Goal: Task Accomplishment & Management: Complete application form

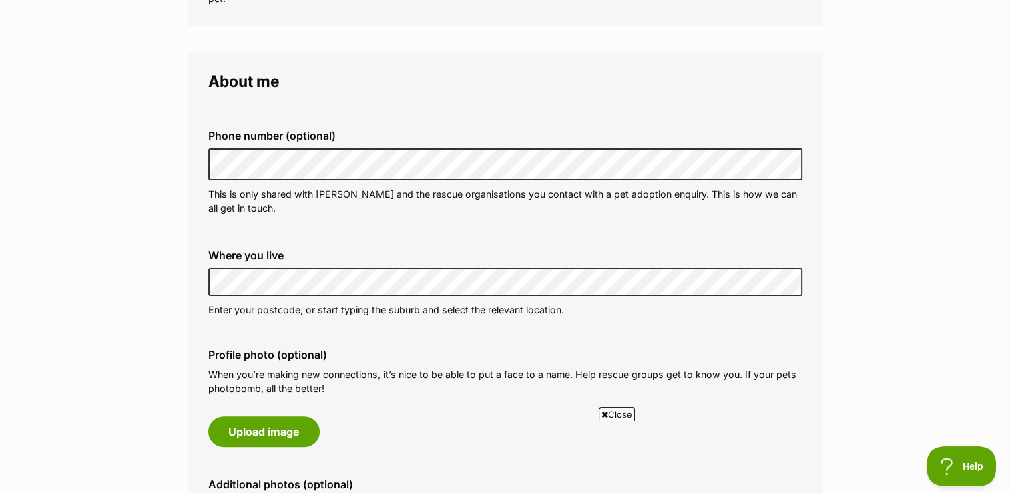
scroll to position [334, 0]
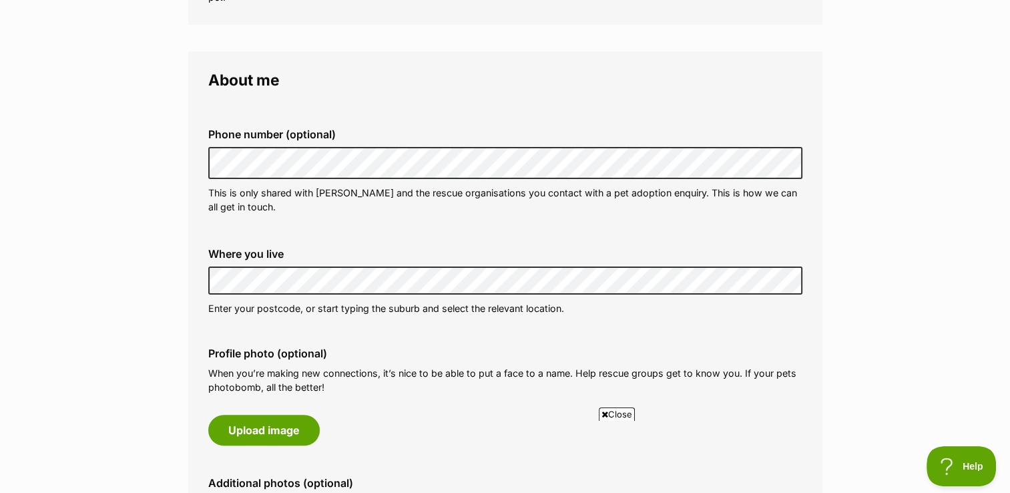
click at [377, 224] on div "Phone number (optional) This is only shared with PetRescue and the rescue organ…" at bounding box center [506, 172] width 616 height 108
click at [454, 240] on div "Where you live Address line 1 (optional) Address line 2 (optional) Suburb (opti…" at bounding box center [506, 281] width 616 height 89
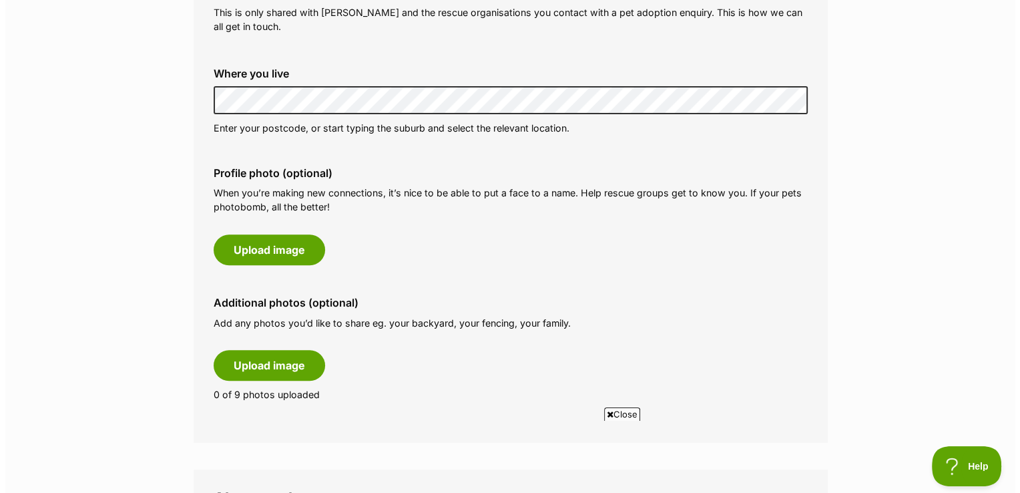
scroll to position [534, 0]
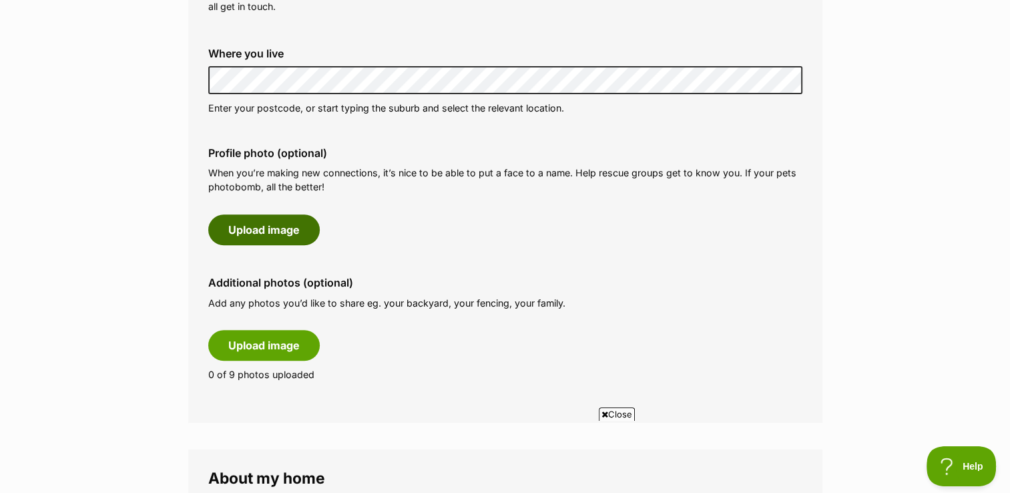
click at [270, 227] on button "Upload image" at bounding box center [264, 229] width 112 height 31
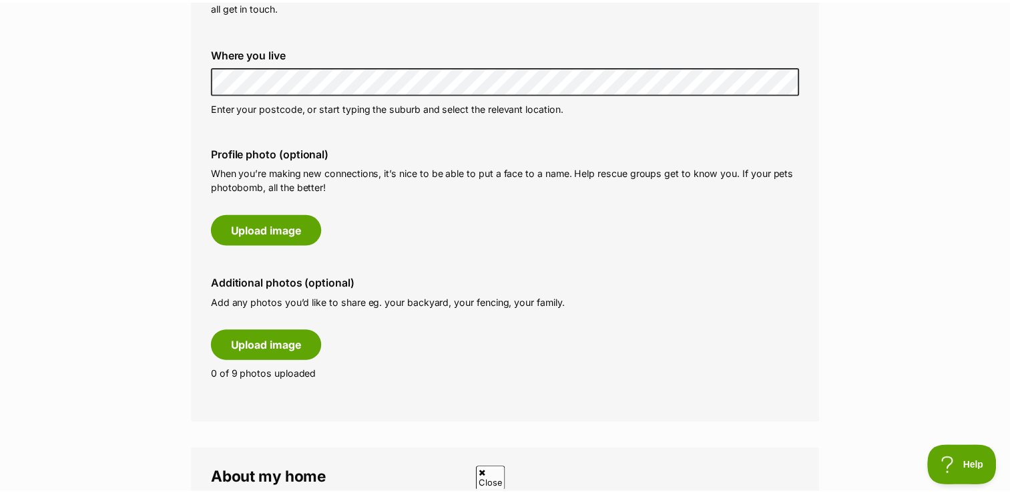
scroll to position [0, 0]
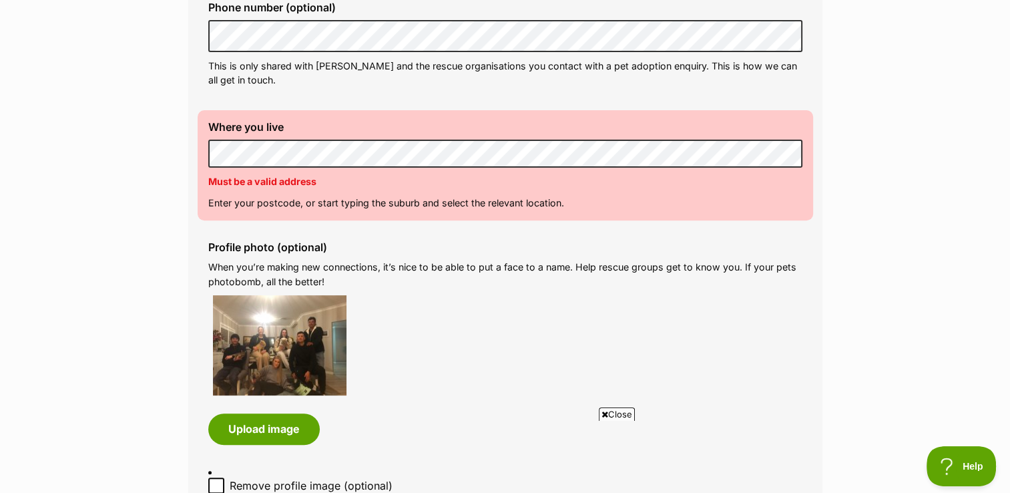
scroll to position [467, 0]
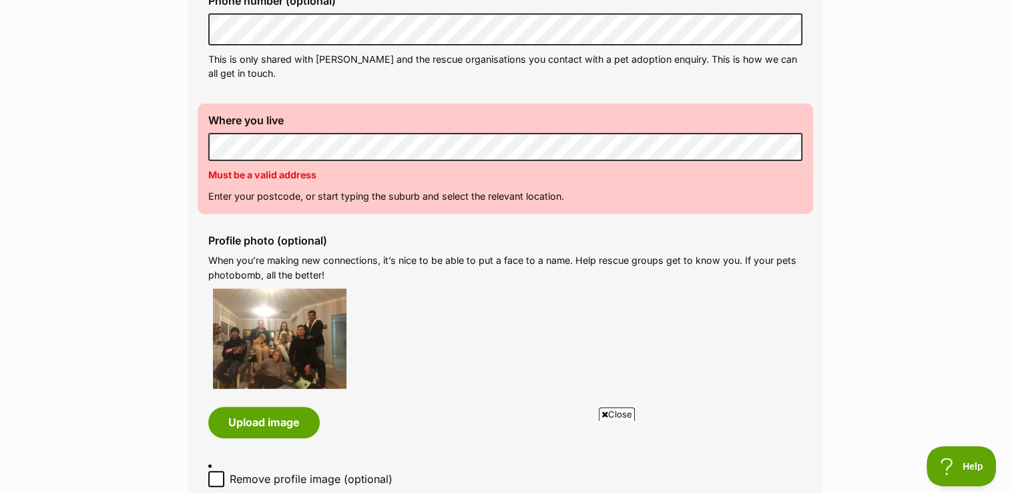
click at [590, 286] on div "Profile photo (optional) When you’re making new connections, it’s nice to be ab…" at bounding box center [506, 336] width 616 height 224
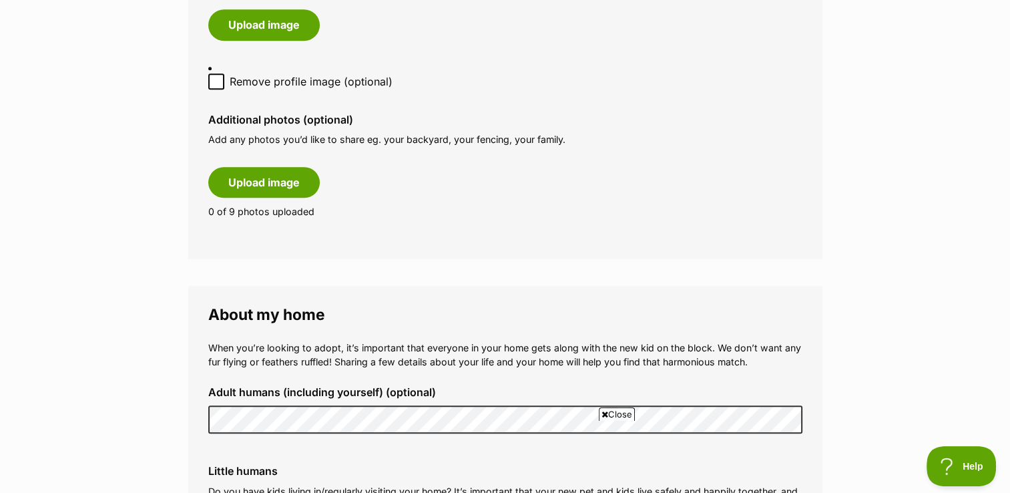
scroll to position [868, 0]
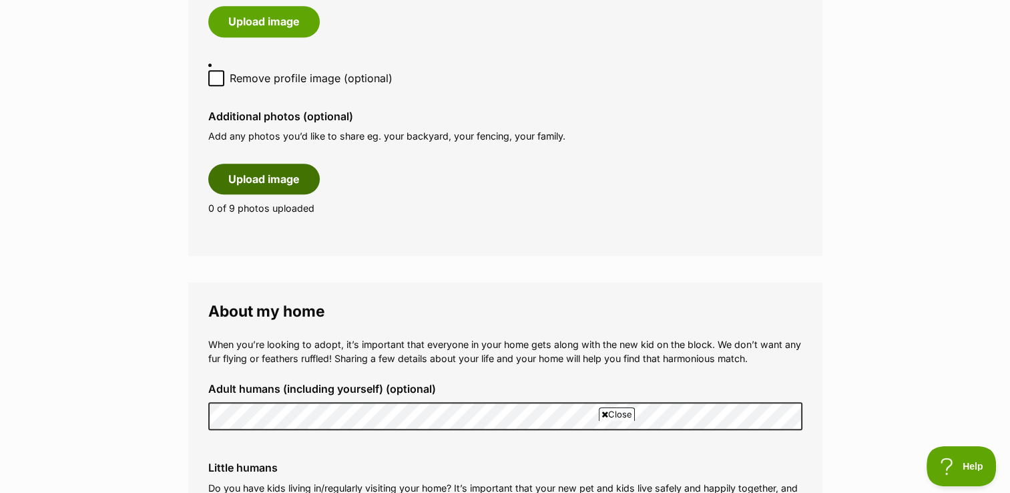
click at [263, 178] on button "Upload image" at bounding box center [264, 179] width 112 height 31
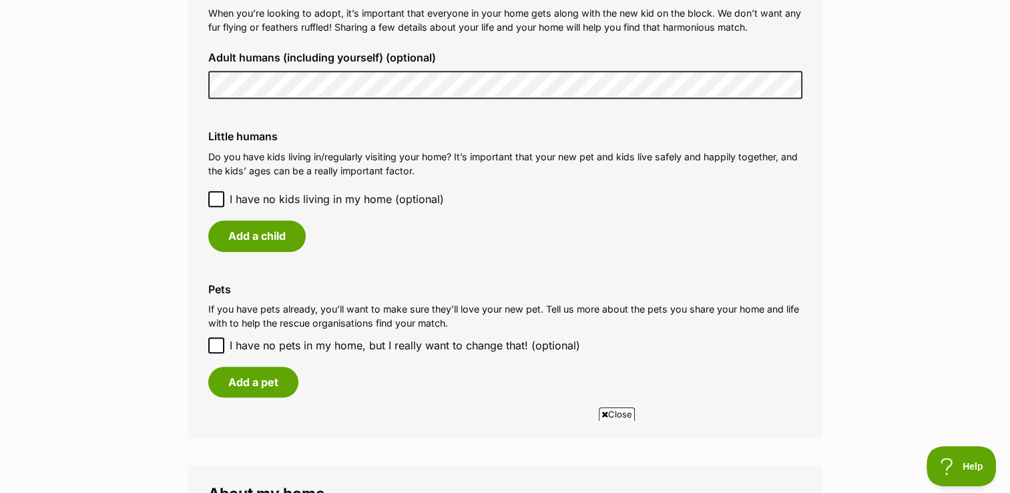
scroll to position [1202, 0]
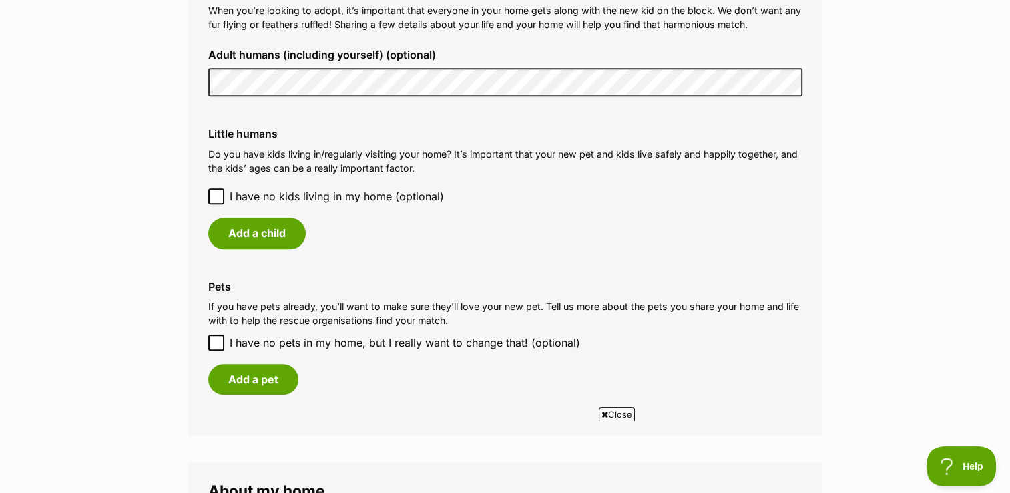
click at [200, 85] on div "Adult humans (including yourself) (optional)" at bounding box center [506, 72] width 616 height 69
click at [215, 194] on icon at bounding box center [216, 196] width 9 height 9
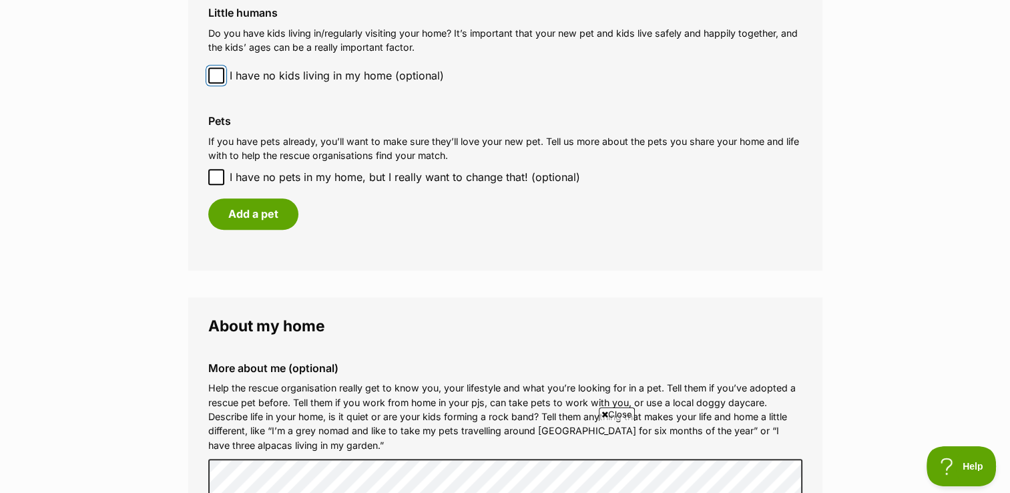
scroll to position [1335, 0]
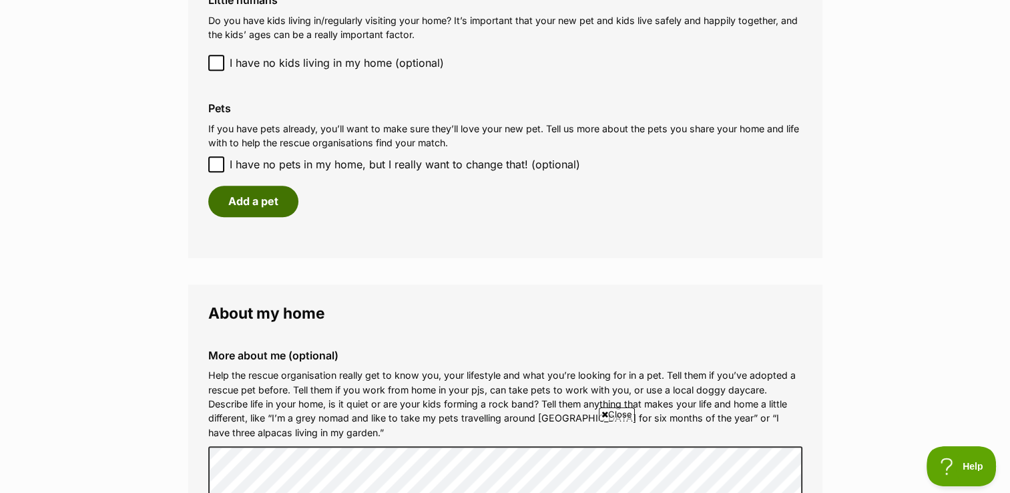
click at [254, 199] on button "Add a pet" at bounding box center [253, 201] width 90 height 31
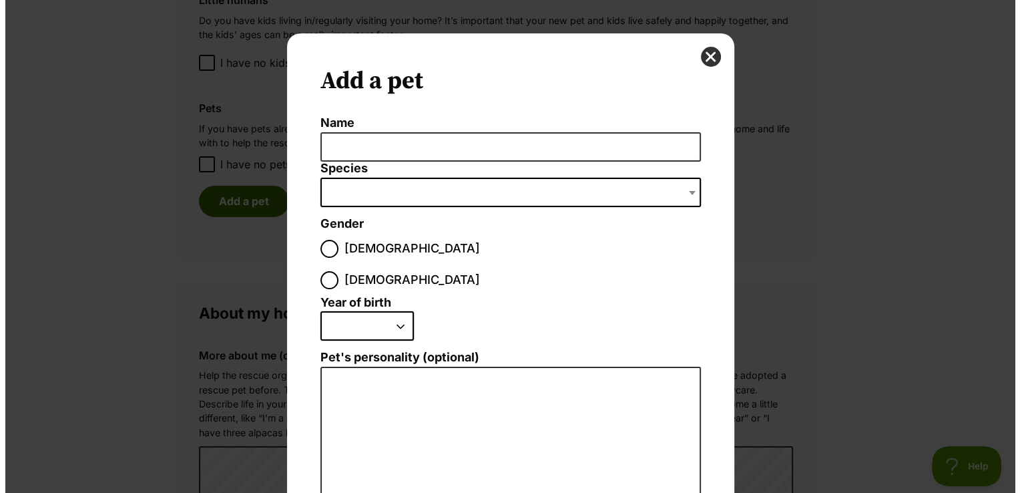
scroll to position [0, 0]
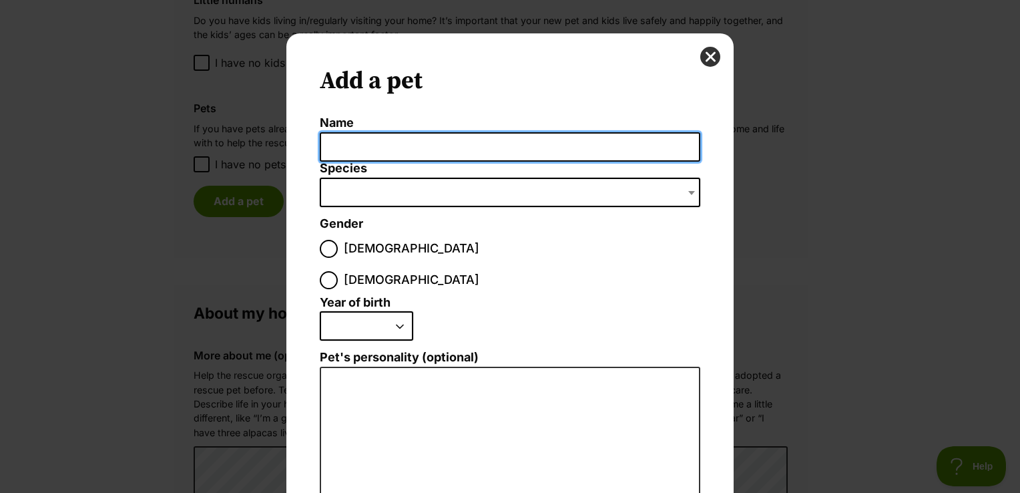
click at [361, 145] on input "Name" at bounding box center [510, 147] width 381 height 30
type input "[PERSON_NAME]"
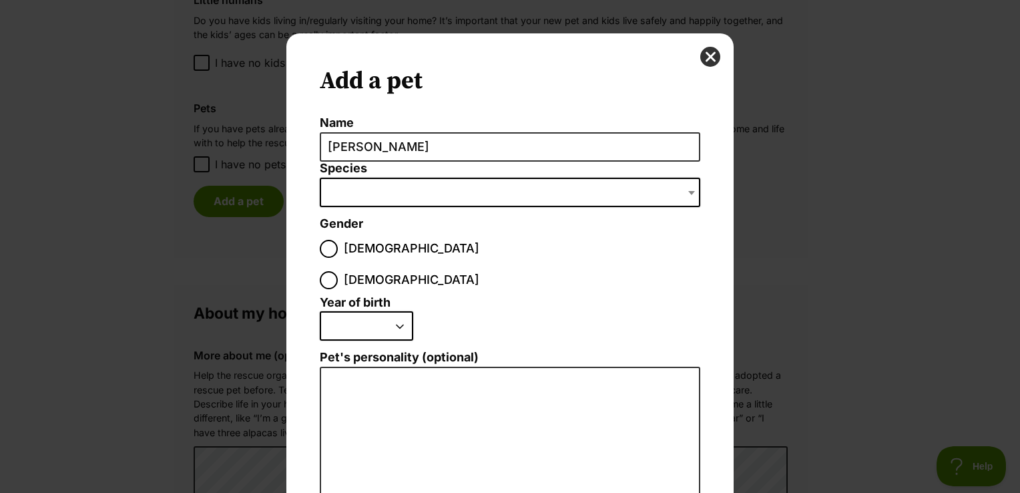
click at [371, 199] on span "Dialog Window - Close (Press escape to close)" at bounding box center [510, 192] width 381 height 29
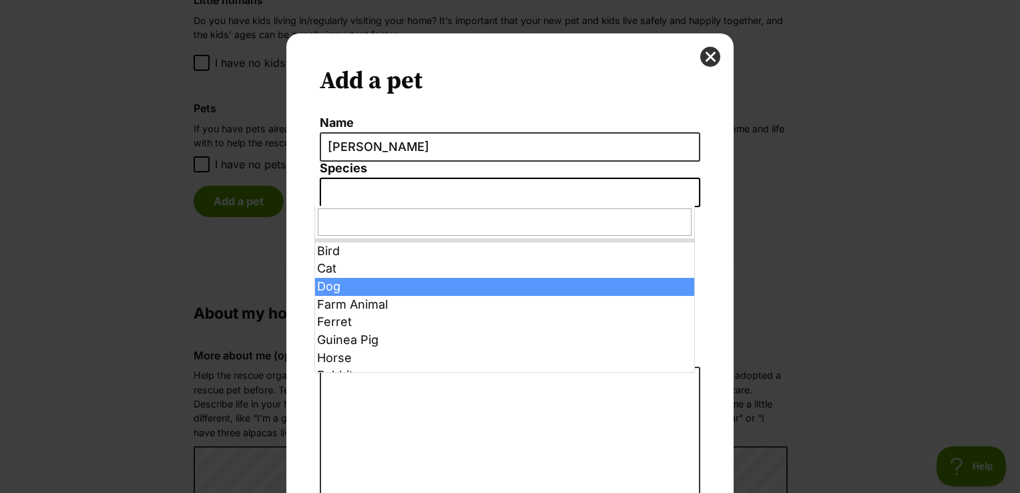
select select "1"
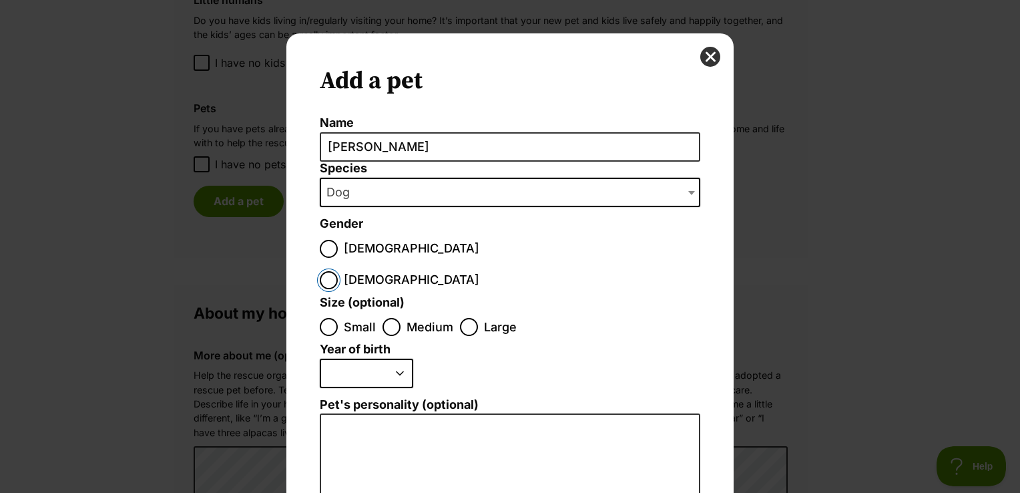
click at [338, 271] on input "[DEMOGRAPHIC_DATA]" at bounding box center [329, 280] width 18 height 18
radio input "true"
click at [328, 318] on input "Small" at bounding box center [329, 327] width 18 height 18
radio input "true"
click at [347, 359] on select "2025 2024 2023 2022 2021 2020 2019 2018 2017 2016 2015 2014 2013 2012 2011 2010…" at bounding box center [366, 373] width 93 height 29
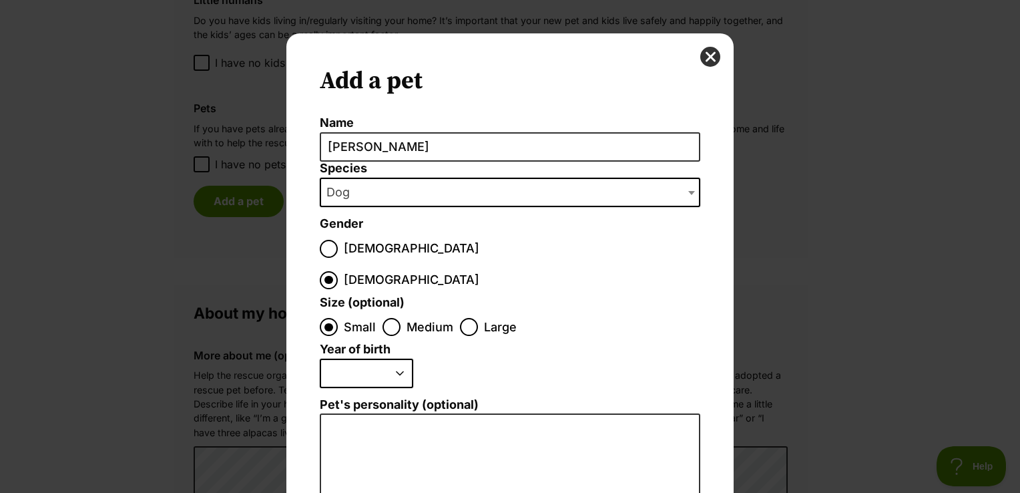
select select "2015"
click at [320, 359] on select "2025 2024 2023 2022 2021 2020 2019 2018 2017 2016 2015 2014 2013 2012 2011 2010…" at bounding box center [366, 373] width 93 height 29
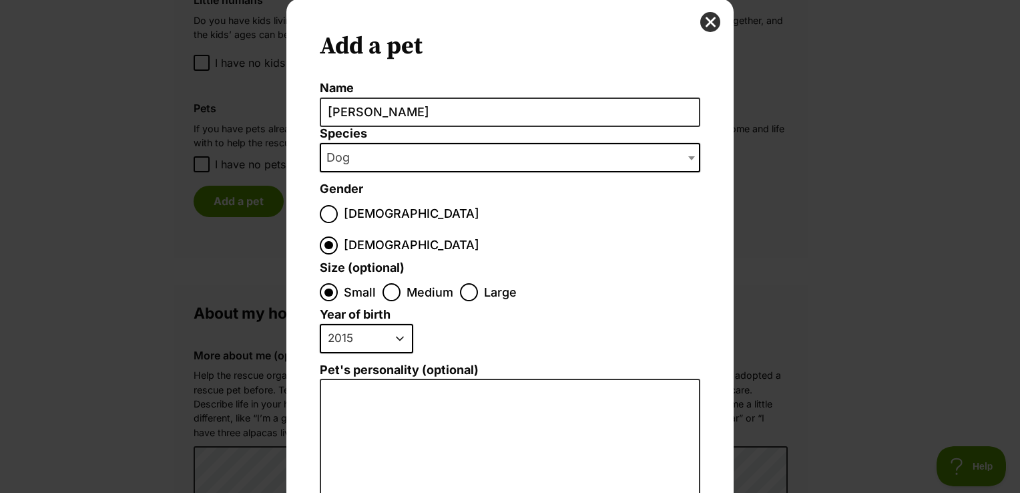
scroll to position [200, 0]
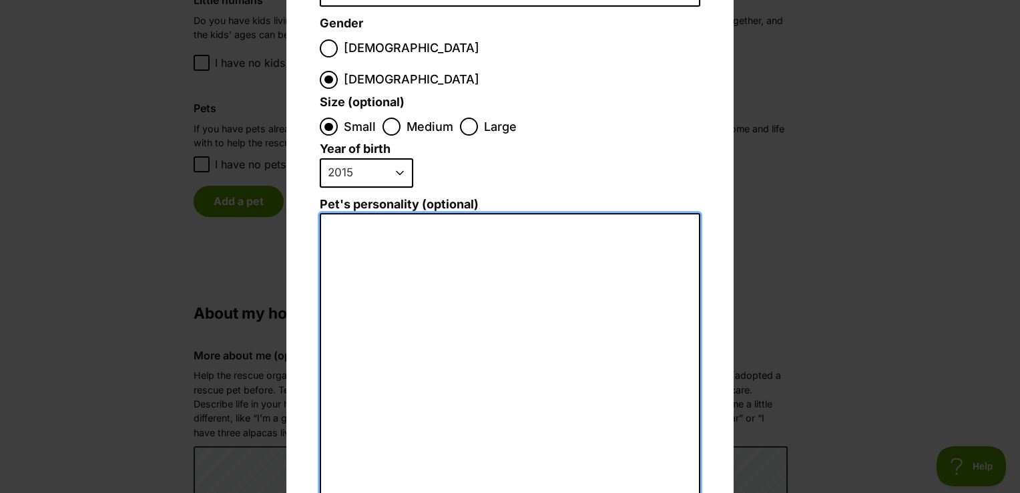
click at [481, 239] on textarea "Pet's personality (optional)" at bounding box center [510, 359] width 381 height 292
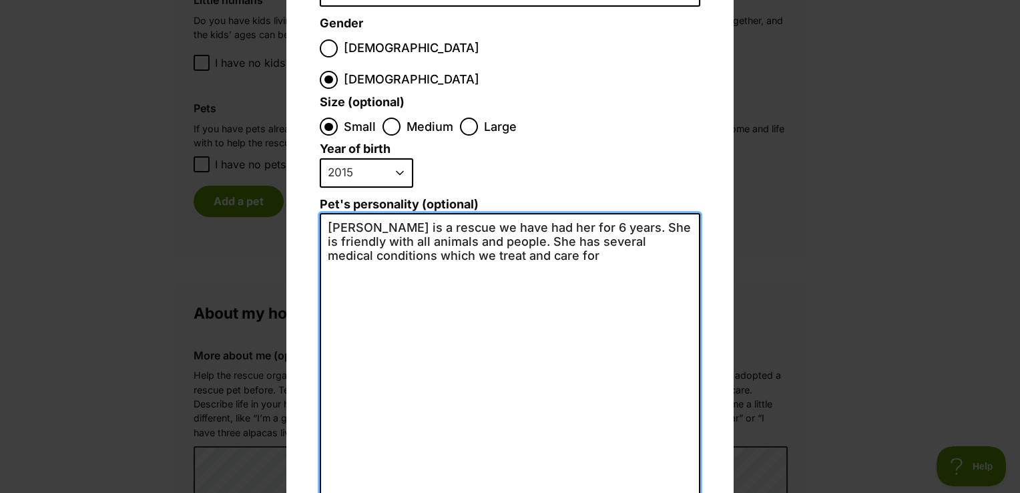
click at [544, 227] on textarea "Marley is a rescue we have had her for 6 years. She is friendly with all animal…" at bounding box center [510, 359] width 381 height 292
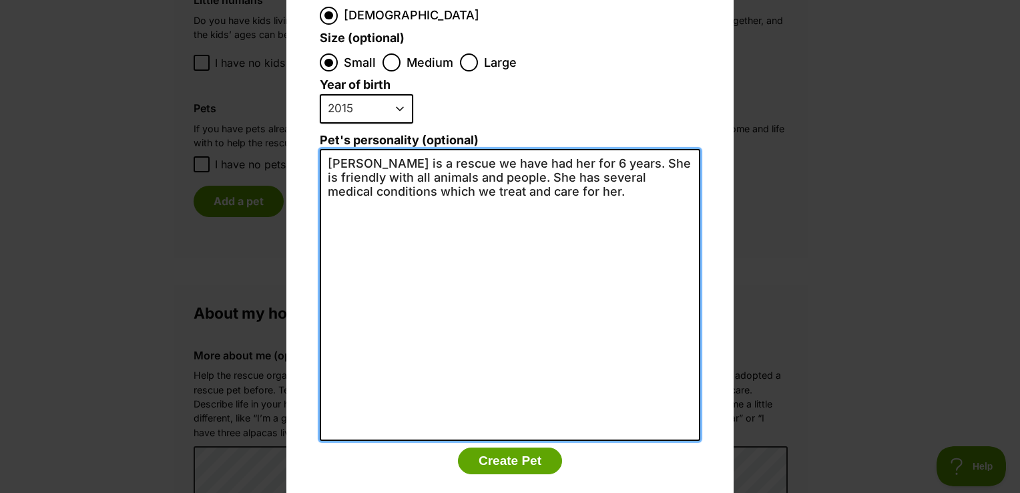
scroll to position [266, 0]
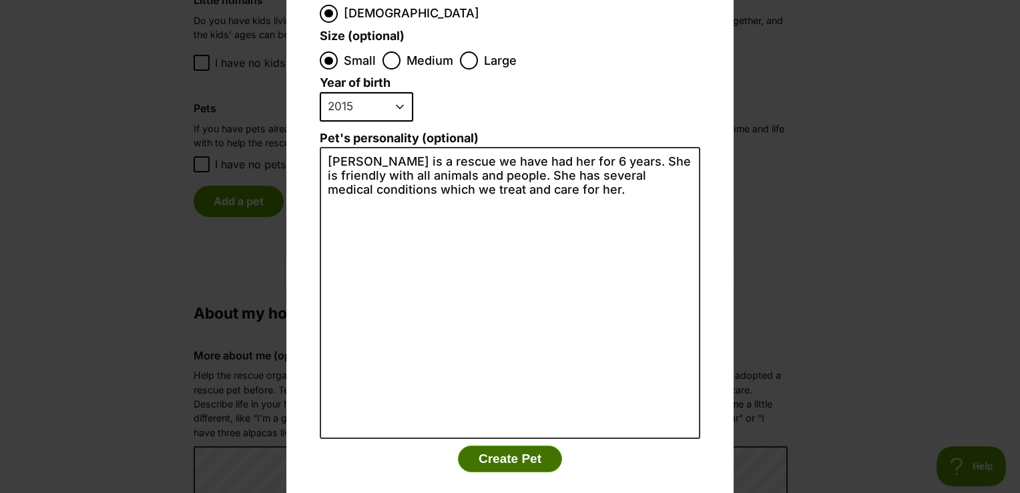
click at [498, 445] on button "Create Pet" at bounding box center [510, 458] width 104 height 27
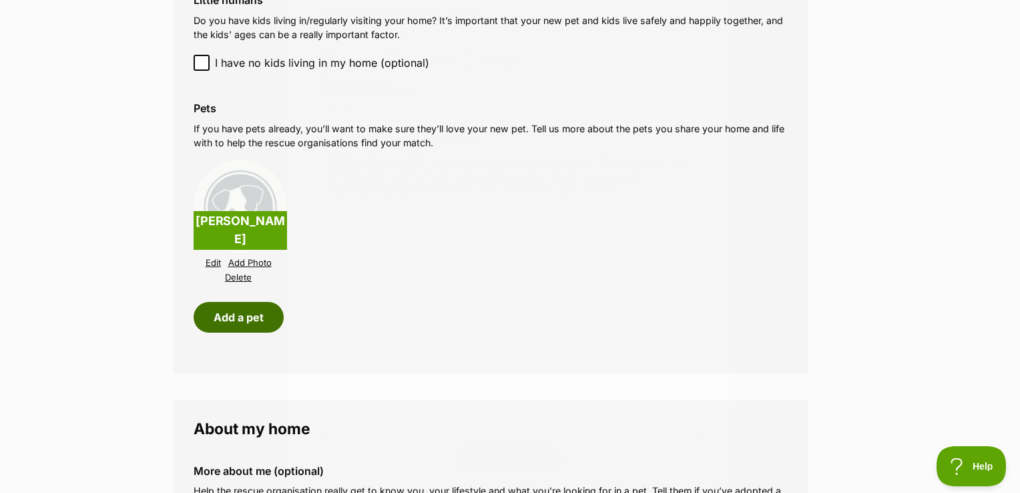
scroll to position [1335, 0]
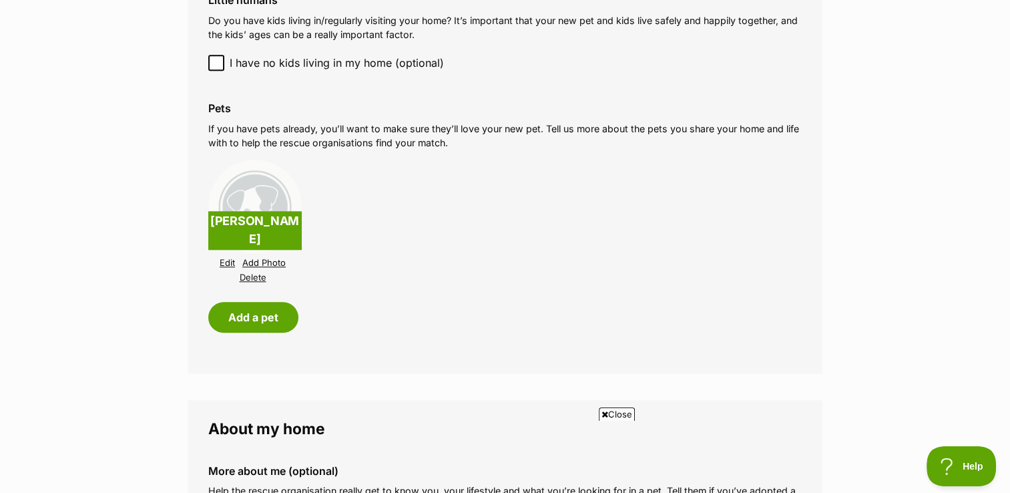
click at [272, 266] on link "Add Photo" at bounding box center [263, 263] width 43 height 10
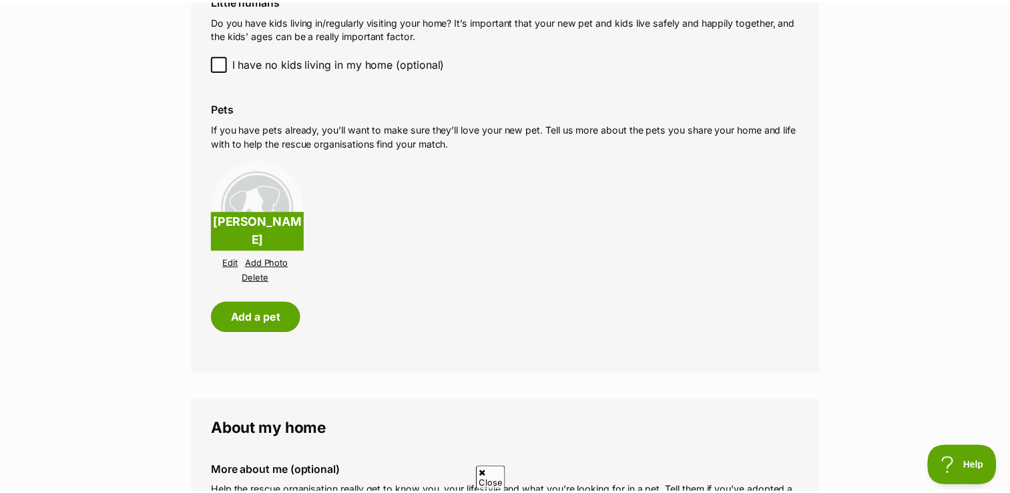
scroll to position [0, 0]
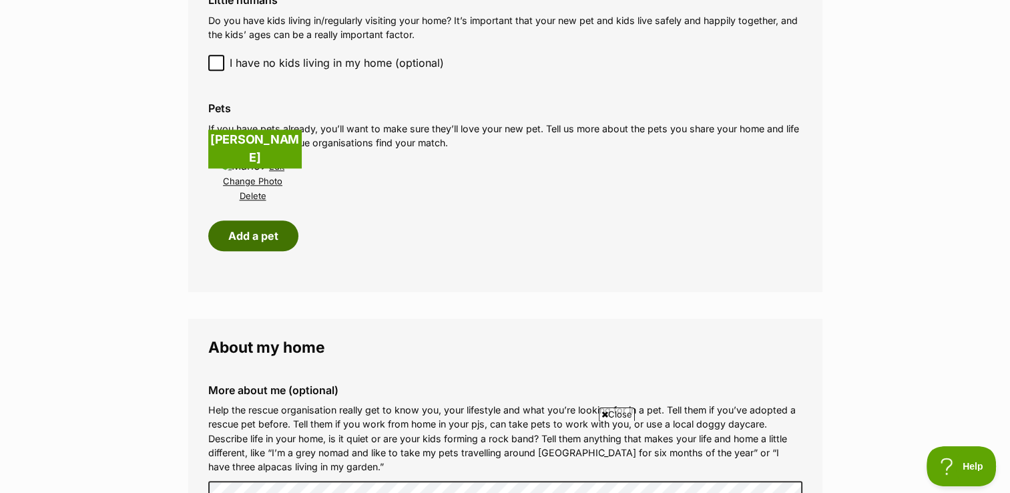
click at [256, 236] on button "Add a pet" at bounding box center [253, 235] width 90 height 31
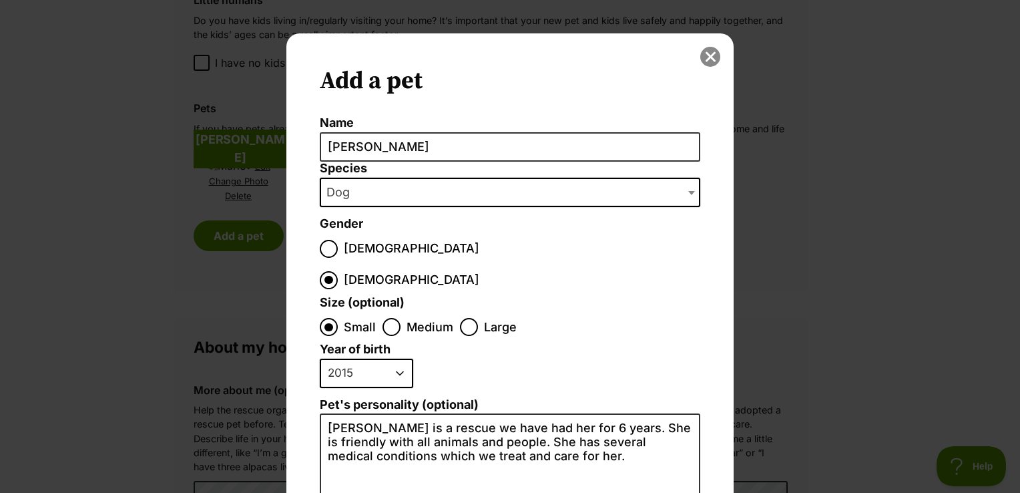
click at [705, 57] on button "close" at bounding box center [710, 57] width 20 height 20
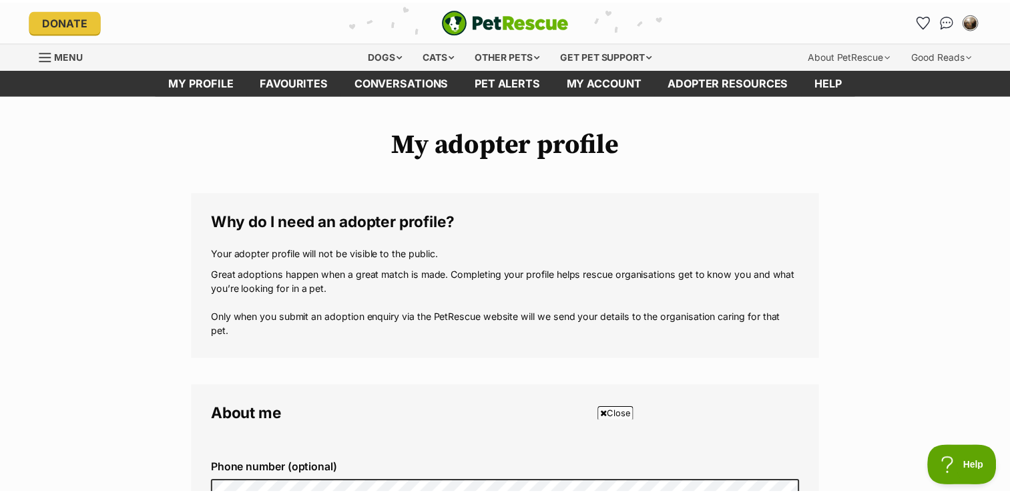
scroll to position [1335, 0]
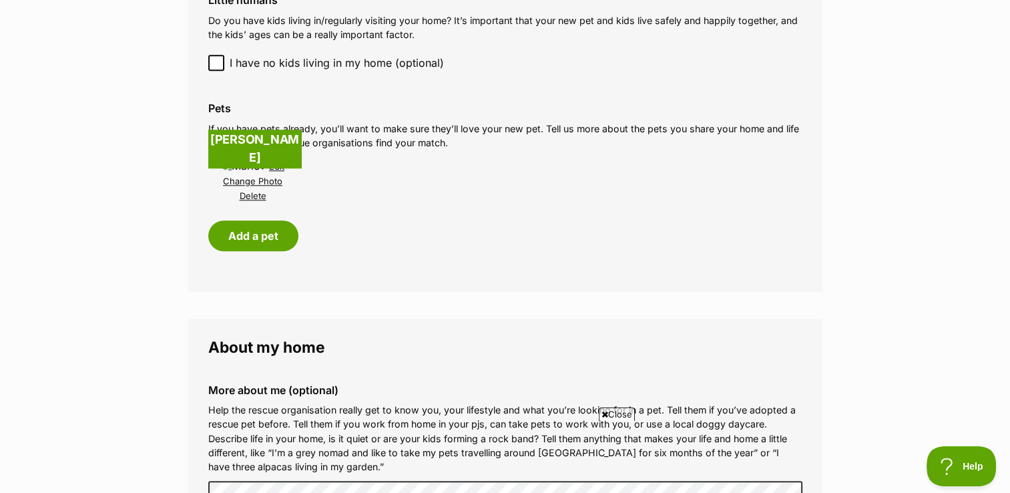
click at [280, 170] on link "Edit" at bounding box center [276, 167] width 15 height 10
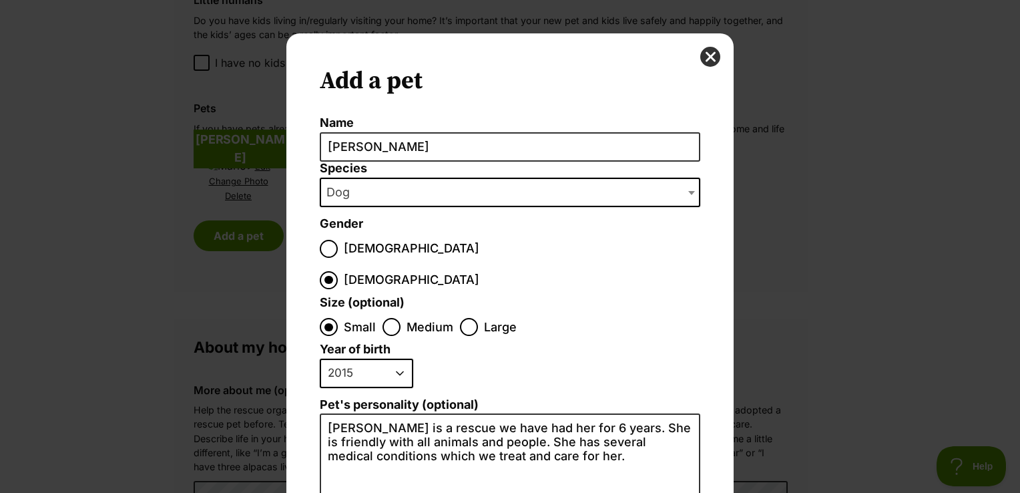
scroll to position [266, 0]
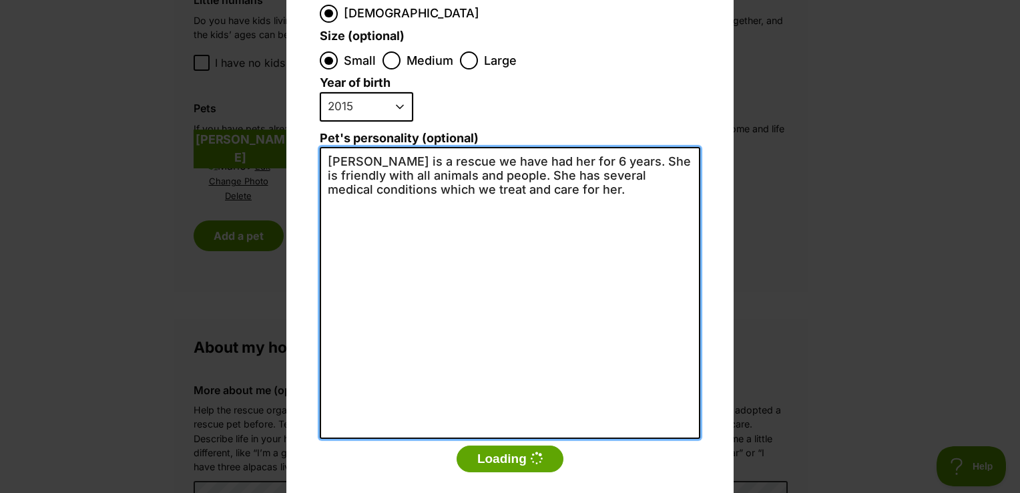
click at [596, 147] on textarea "Marley is a rescue we have had her for 6 years. She is friendly with all animal…" at bounding box center [510, 293] width 381 height 292
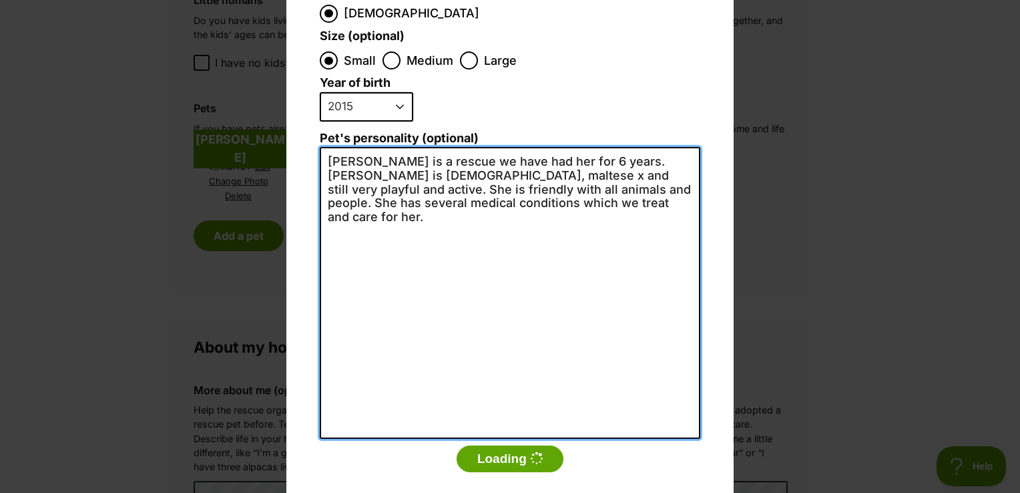
click at [479, 306] on textarea "Marley is a rescue we have had her for 6 years. Marley is 10 years old, maltese…" at bounding box center [510, 293] width 381 height 292
click at [390, 290] on textarea "Marley is a rescue we have had her for 6 years. Marley is 10 years old, maltese…" at bounding box center [510, 293] width 381 height 292
drag, startPoint x: 530, startPoint y: 320, endPoint x: 712, endPoint y: 39, distance: 335.0
click at [531, 321] on textarea "Marley is a rescue we have had her for 6 years. Marley is 10 years old, maltese…" at bounding box center [510, 293] width 381 height 292
type textarea "Marley is a rescue we have had her for 6 years. Marley is 10 years old, maltese…"
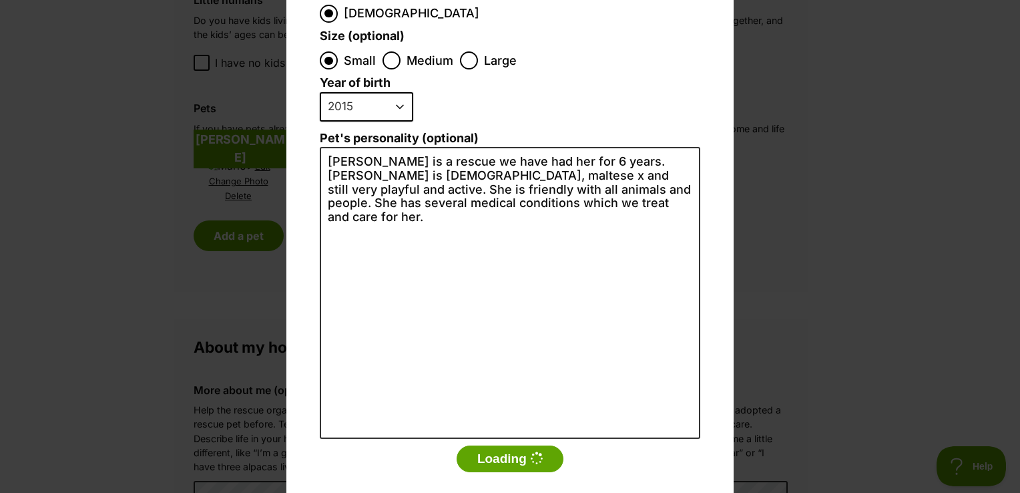
click at [686, 92] on li "2025 2024 2023 2022 2021 2020 2019 2018 2017 2016 2015 2014 2013 2012 2011 2010…" at bounding box center [507, 111] width 374 height 39
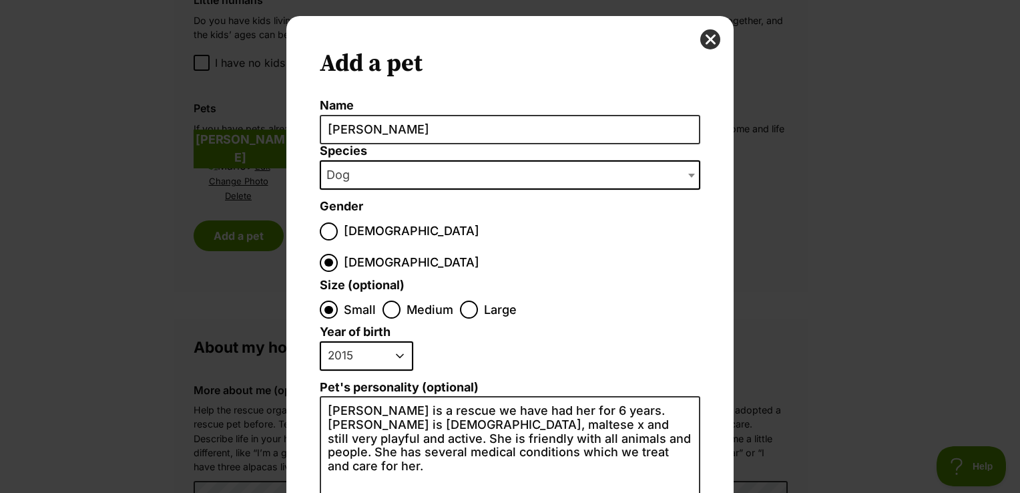
scroll to position [0, 0]
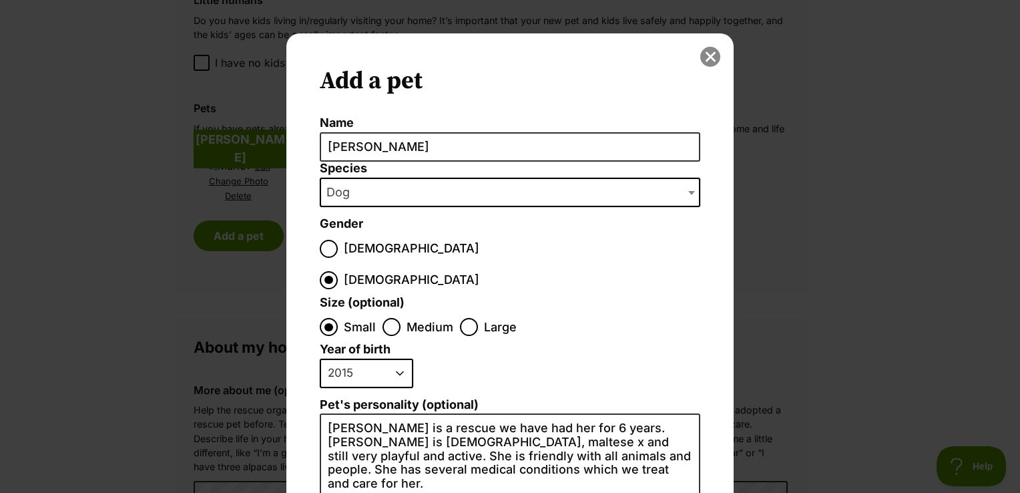
click at [712, 59] on button "close" at bounding box center [710, 57] width 20 height 20
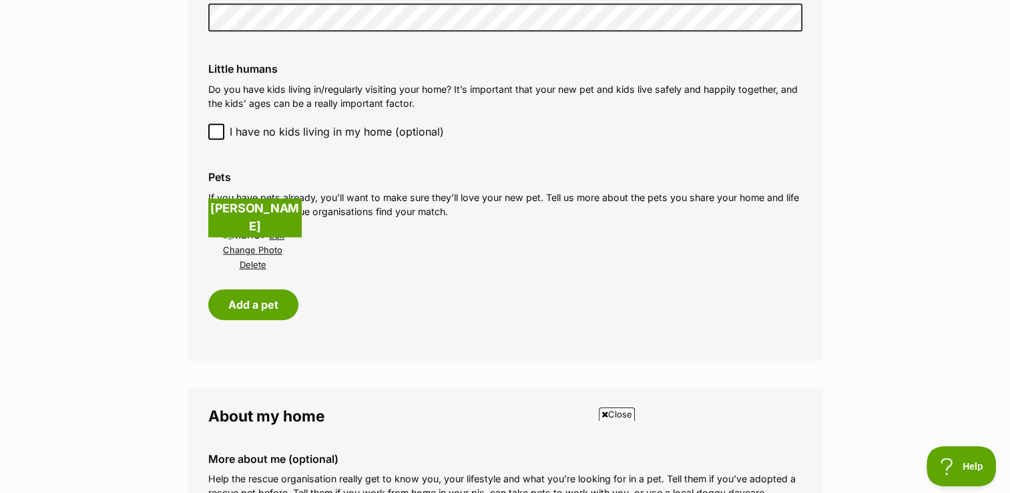
scroll to position [1269, 0]
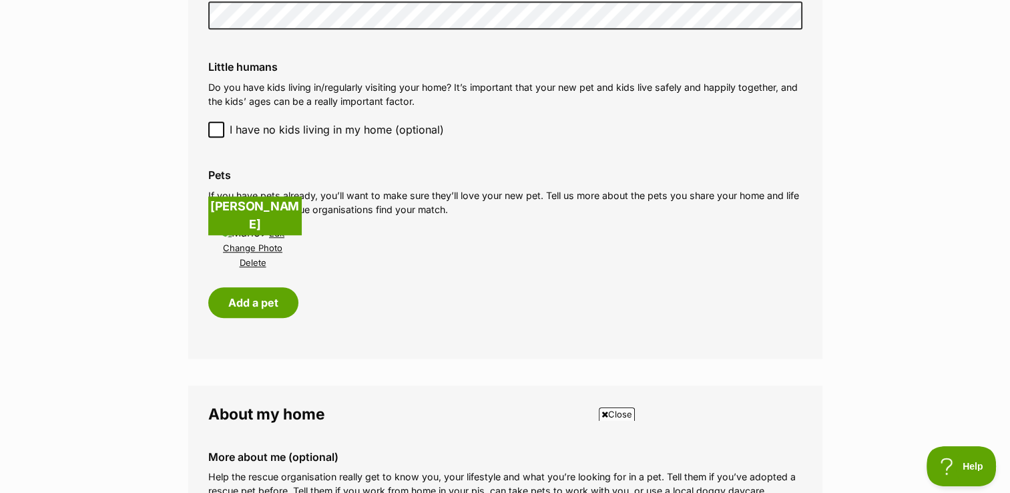
click at [252, 250] on link "Change Photo" at bounding box center [252, 248] width 59 height 10
click at [280, 235] on link "Edit" at bounding box center [276, 233] width 15 height 10
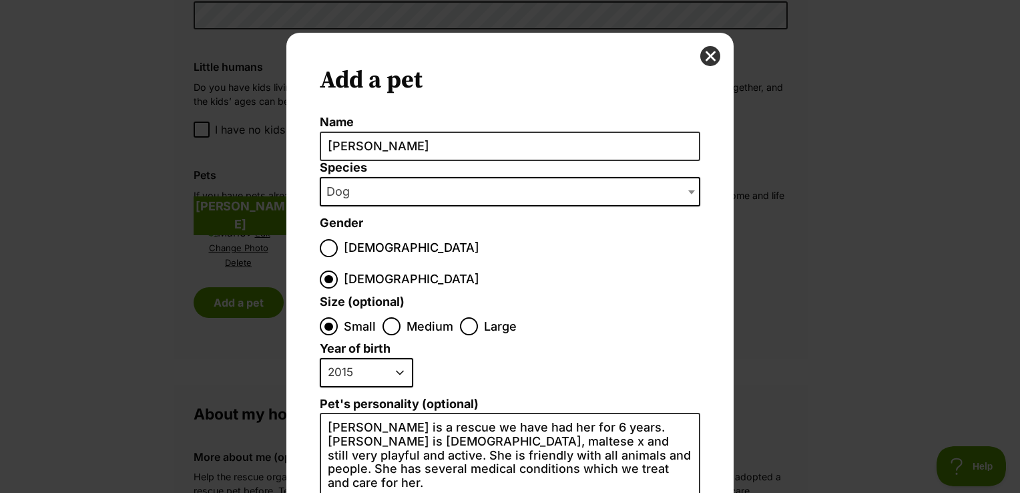
scroll to position [0, 0]
click at [702, 55] on button "close" at bounding box center [710, 57] width 20 height 20
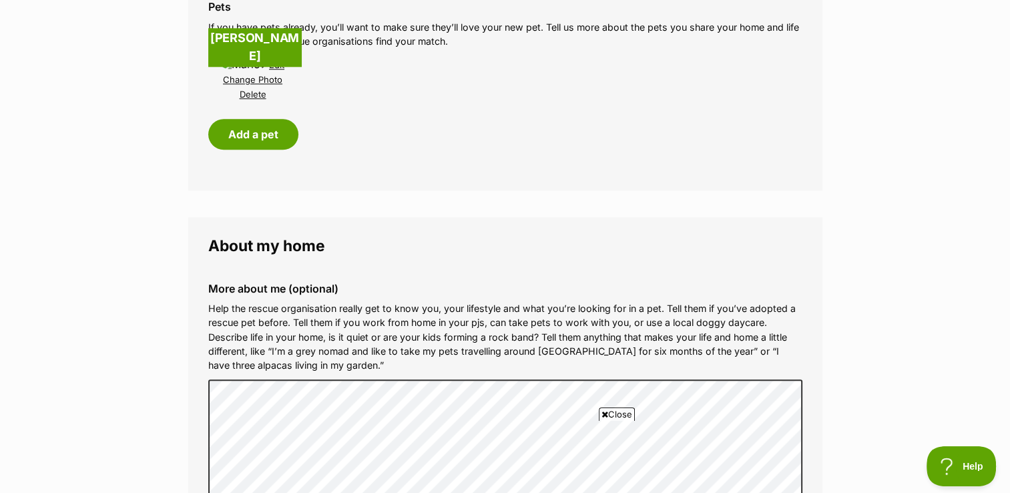
scroll to position [1469, 0]
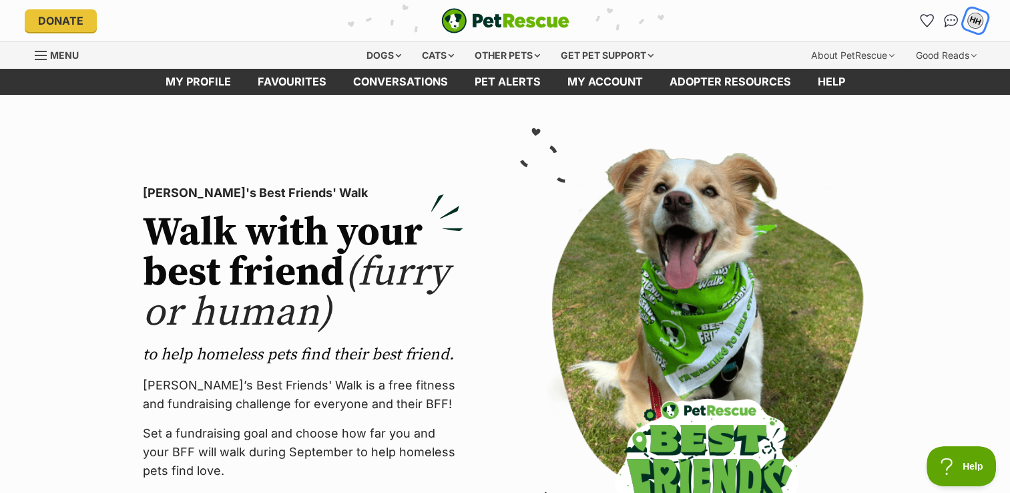
click at [976, 20] on div "HH" at bounding box center [975, 20] width 17 height 17
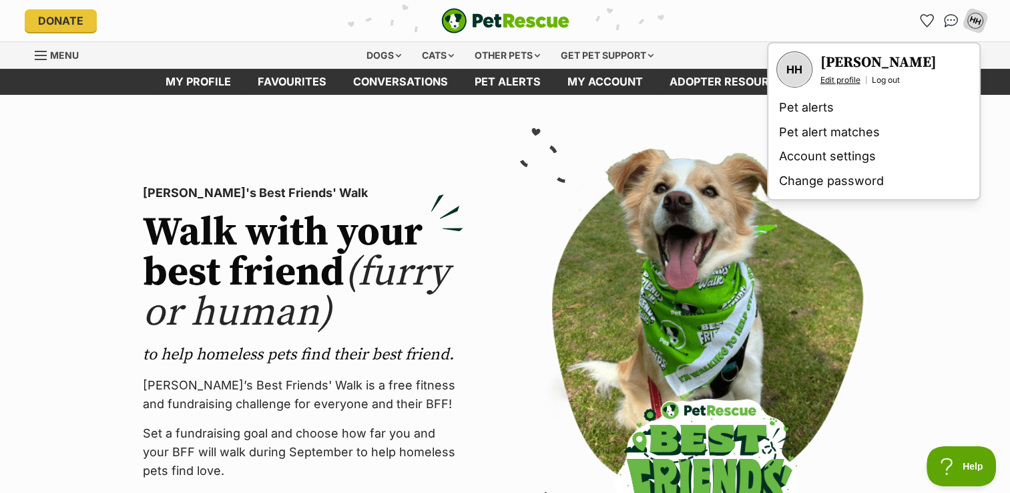
click at [839, 79] on link "Edit profile" at bounding box center [841, 80] width 40 height 11
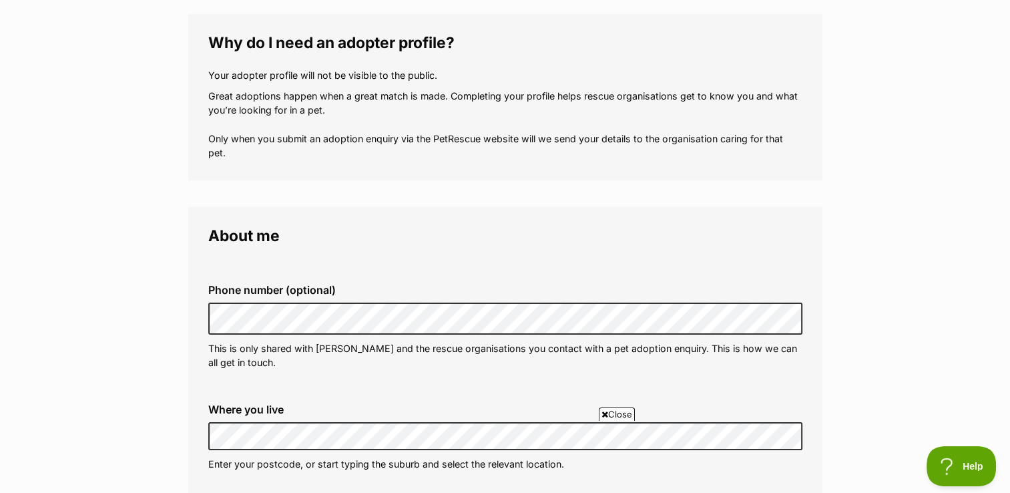
scroll to position [334, 0]
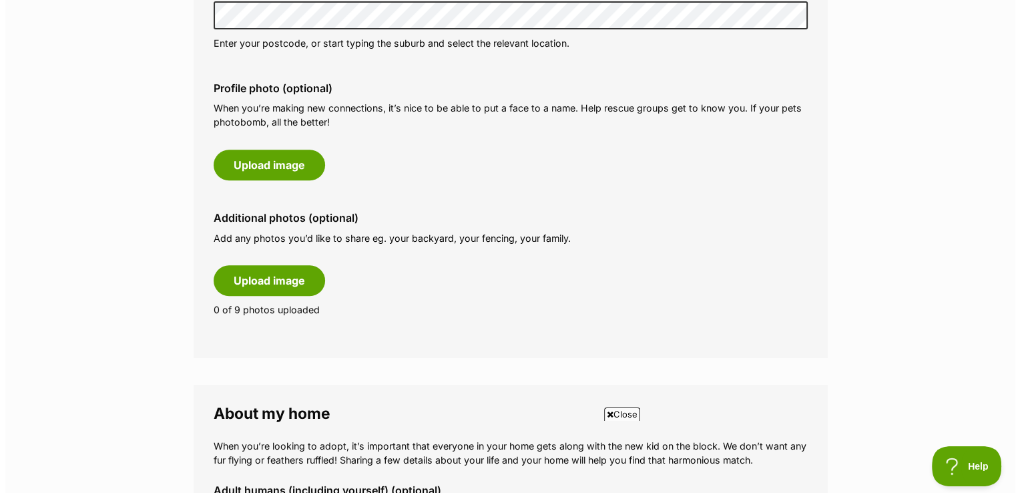
scroll to position [601, 0]
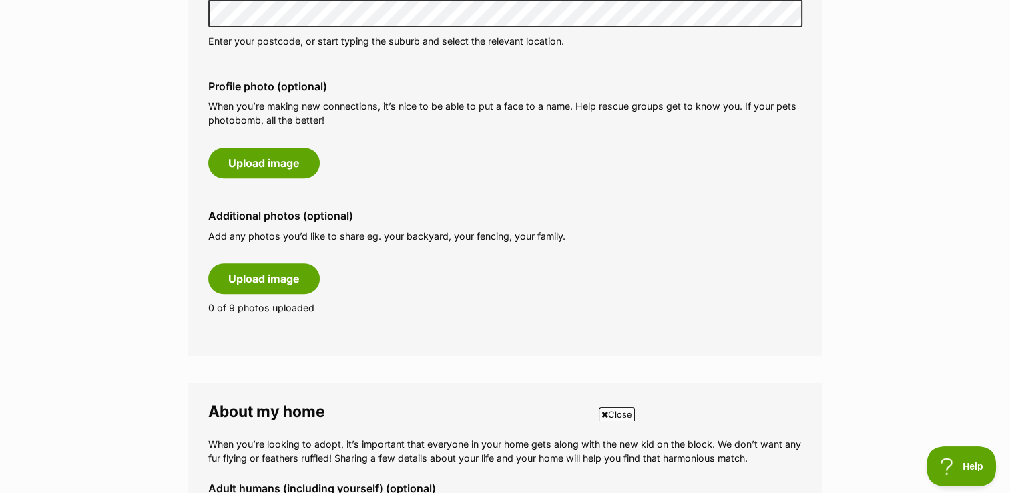
click at [464, 202] on div "Additional photos (optional) Add any photos you’d like to share eg. your backya…" at bounding box center [506, 262] width 616 height 126
click at [275, 161] on button "Upload image" at bounding box center [264, 163] width 112 height 31
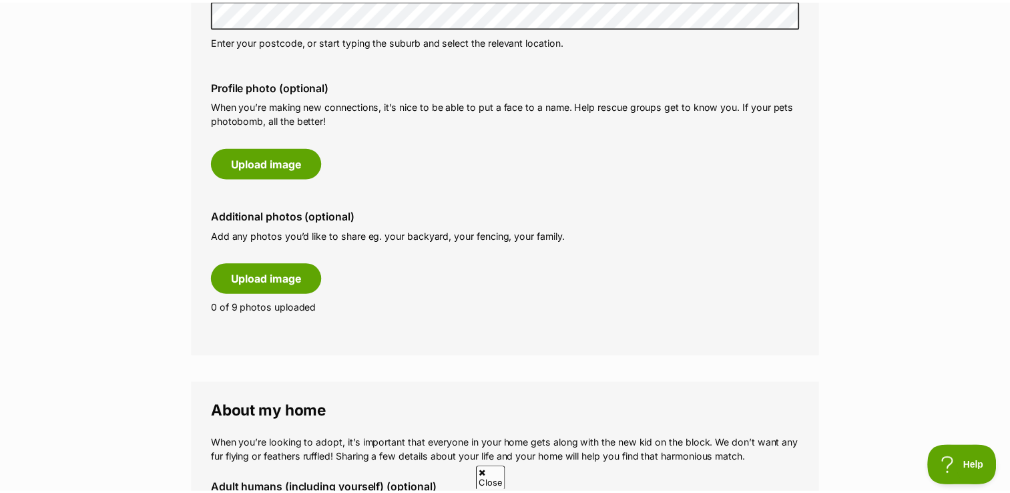
scroll to position [0, 0]
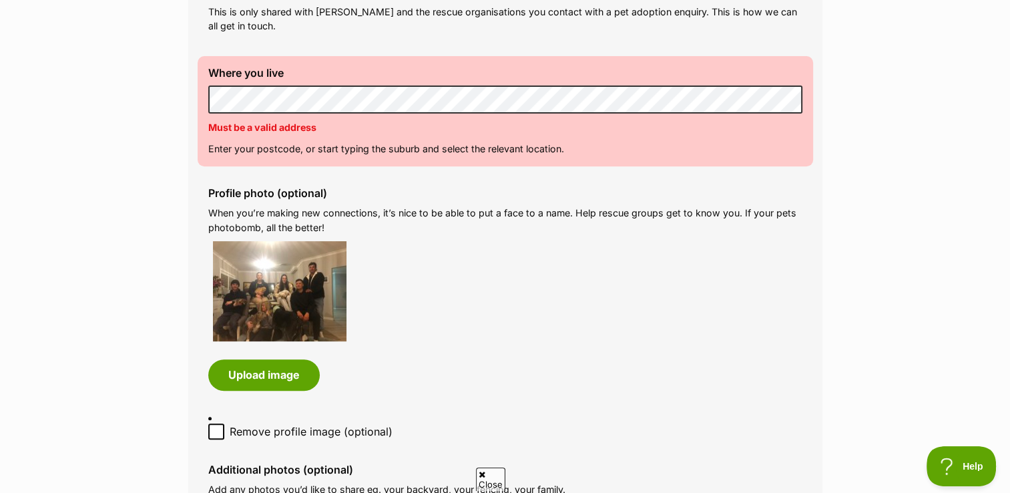
scroll to position [534, 0]
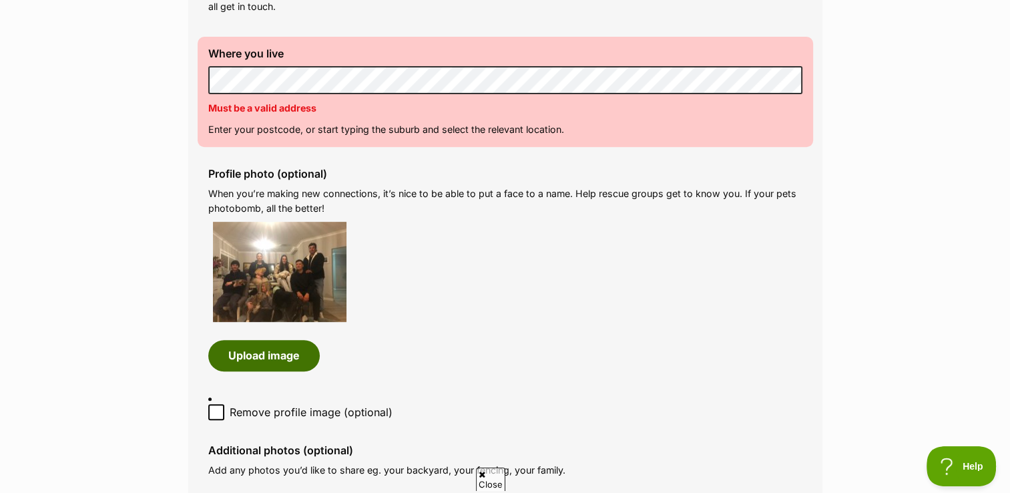
click at [258, 359] on button "Upload image" at bounding box center [264, 355] width 112 height 31
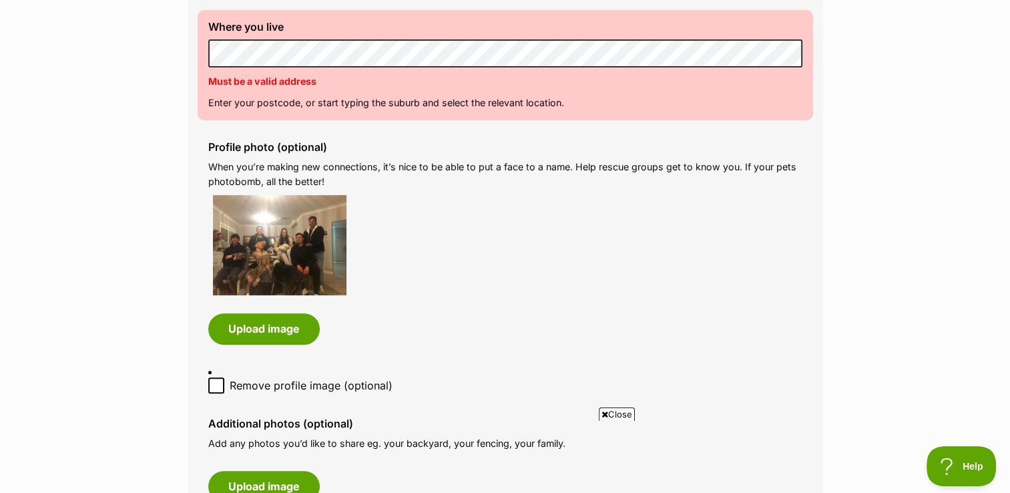
scroll to position [601, 0]
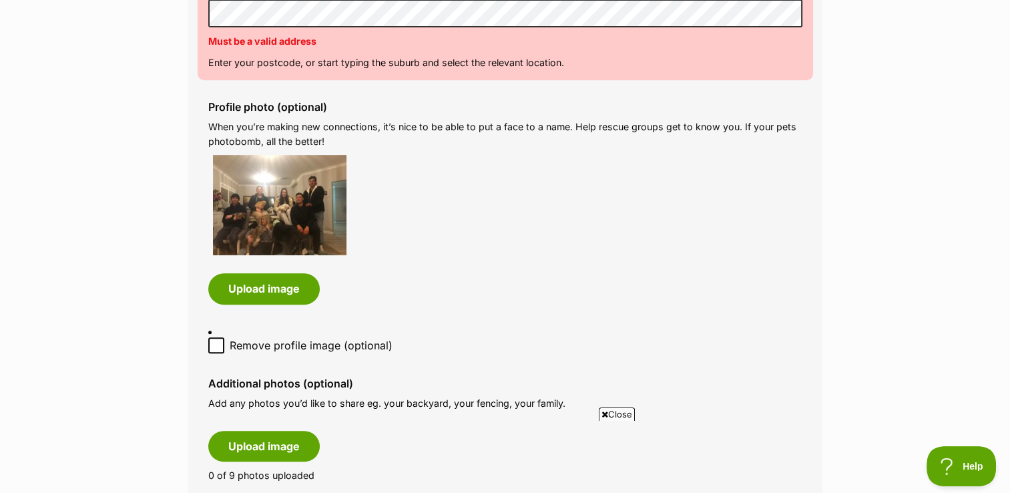
click at [607, 414] on span "Close" at bounding box center [617, 413] width 36 height 13
click at [251, 191] on img at bounding box center [280, 205] width 134 height 100
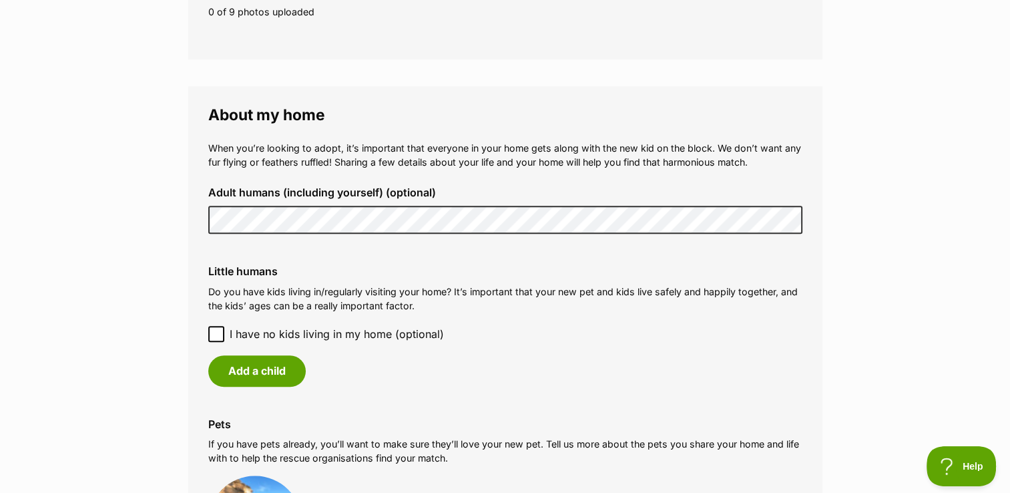
scroll to position [1068, 0]
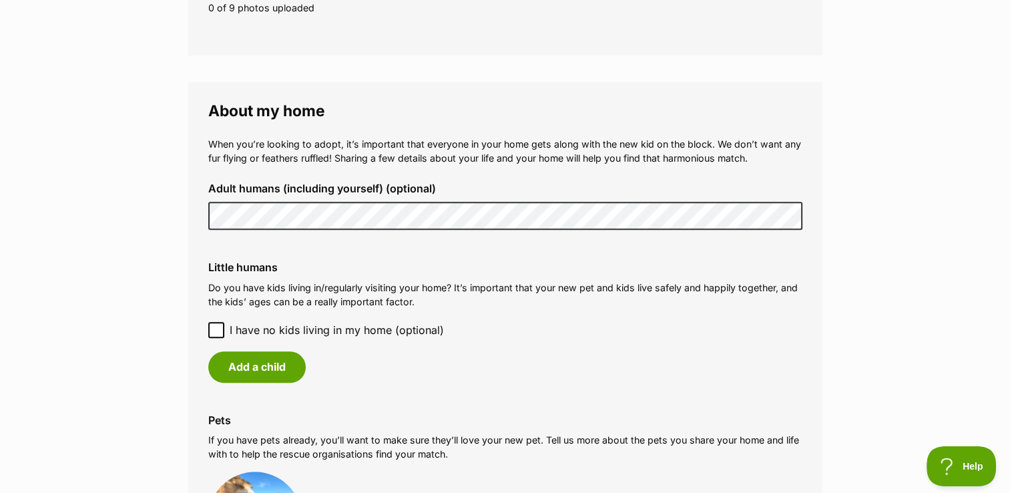
click at [304, 231] on div "Adult humans (including yourself) (optional)" at bounding box center [506, 206] width 616 height 69
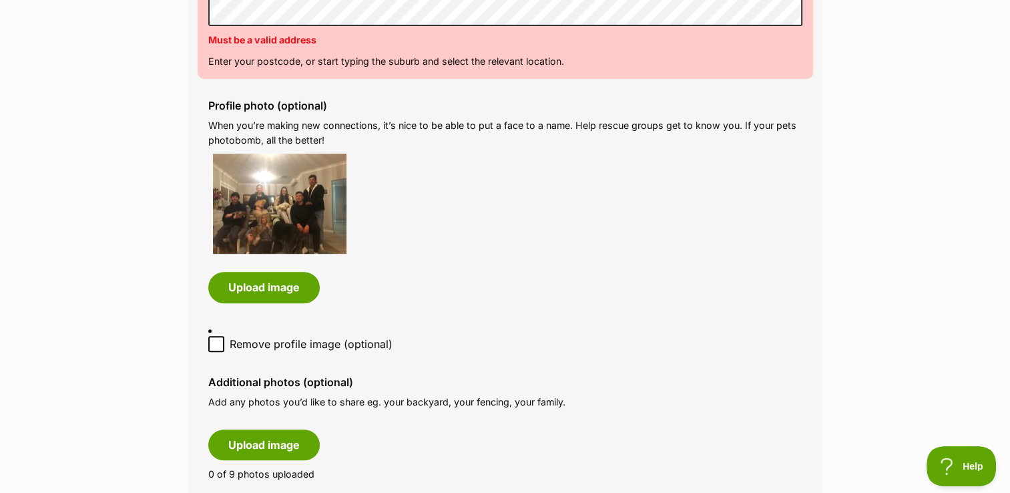
scroll to position [601, 0]
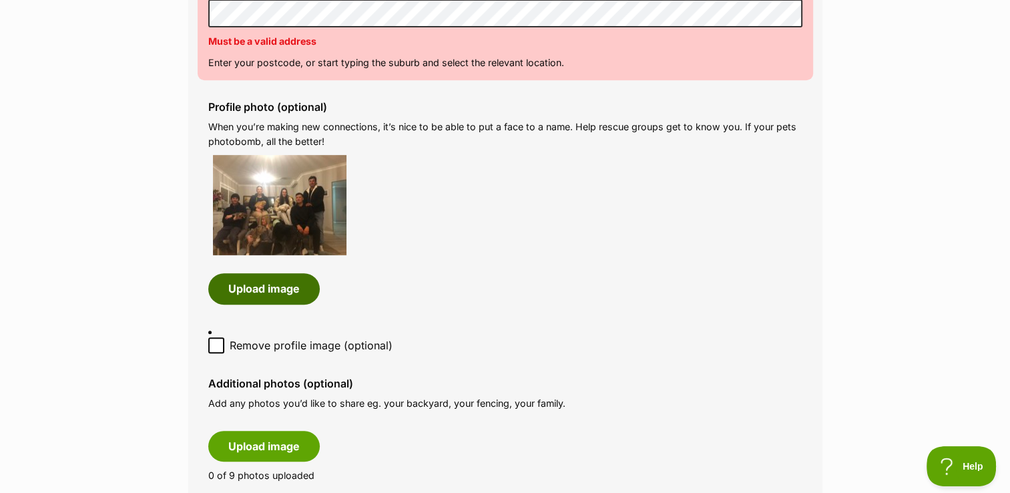
click at [256, 288] on button "Upload image" at bounding box center [264, 288] width 112 height 31
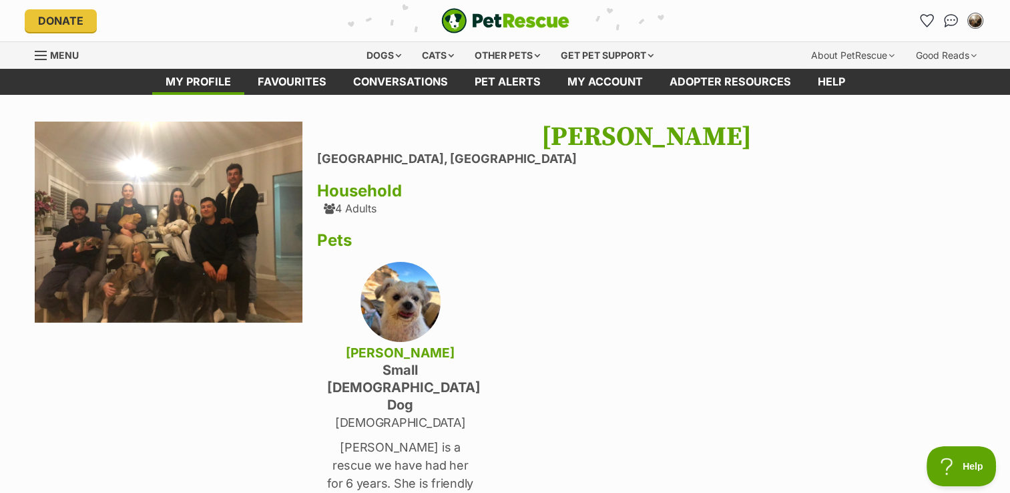
click at [206, 172] on img at bounding box center [169, 222] width 268 height 201
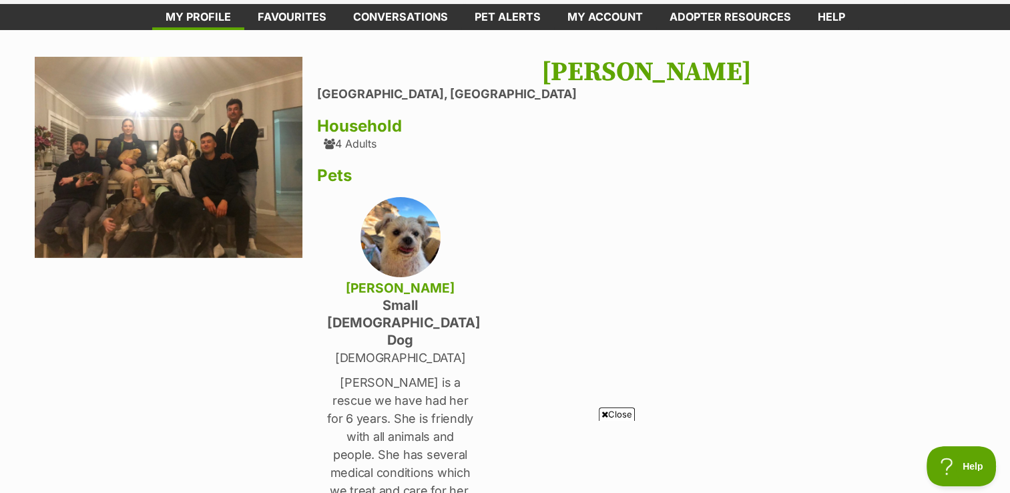
scroll to position [67, 0]
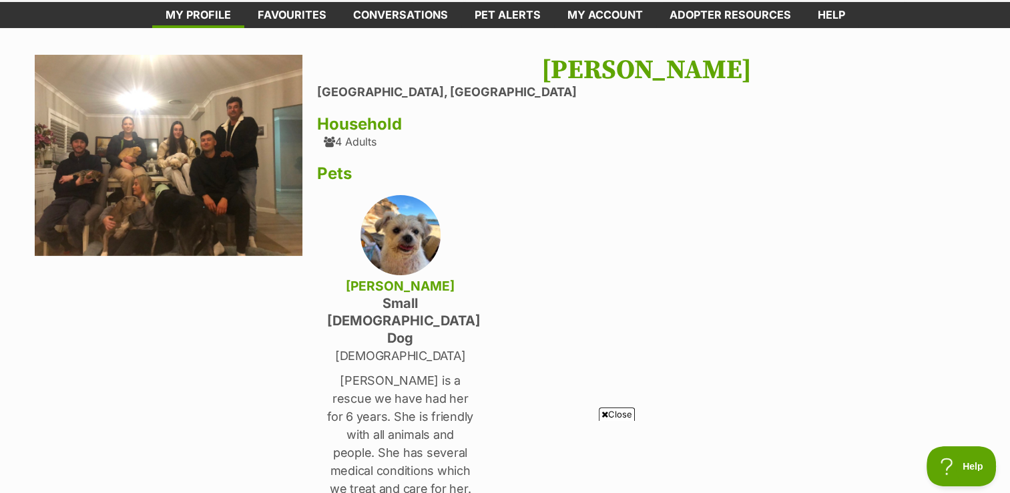
click at [182, 137] on img at bounding box center [169, 155] width 268 height 201
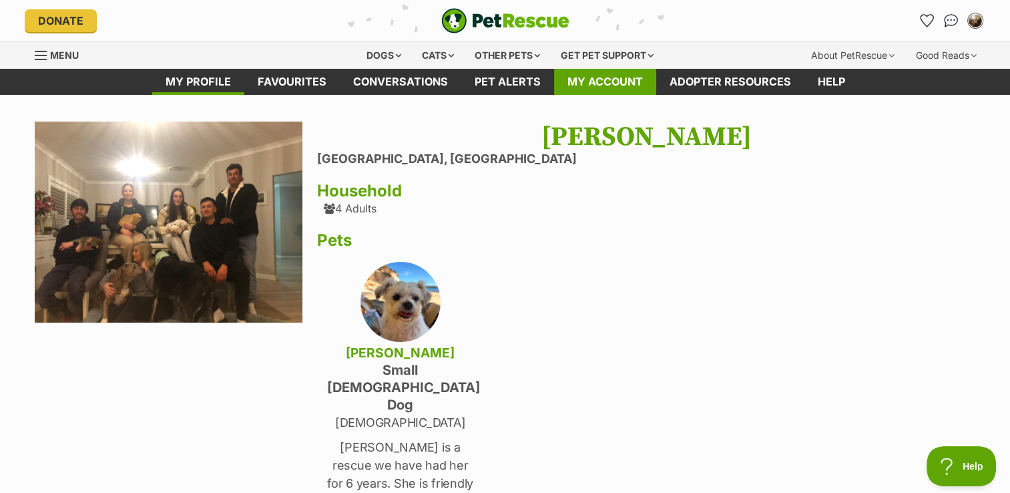
scroll to position [0, 0]
click at [616, 81] on link "My account" at bounding box center [605, 82] width 102 height 26
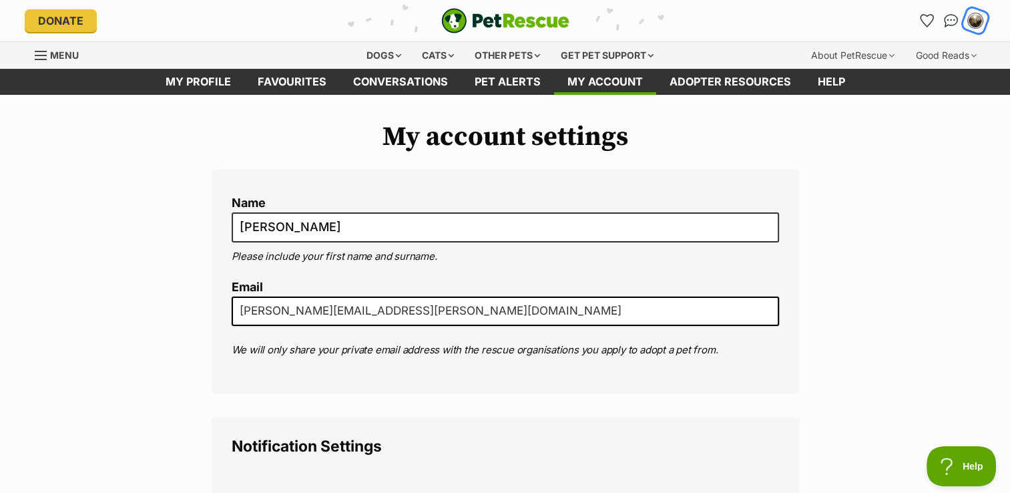
click at [977, 21] on img "My account" at bounding box center [975, 20] width 17 height 17
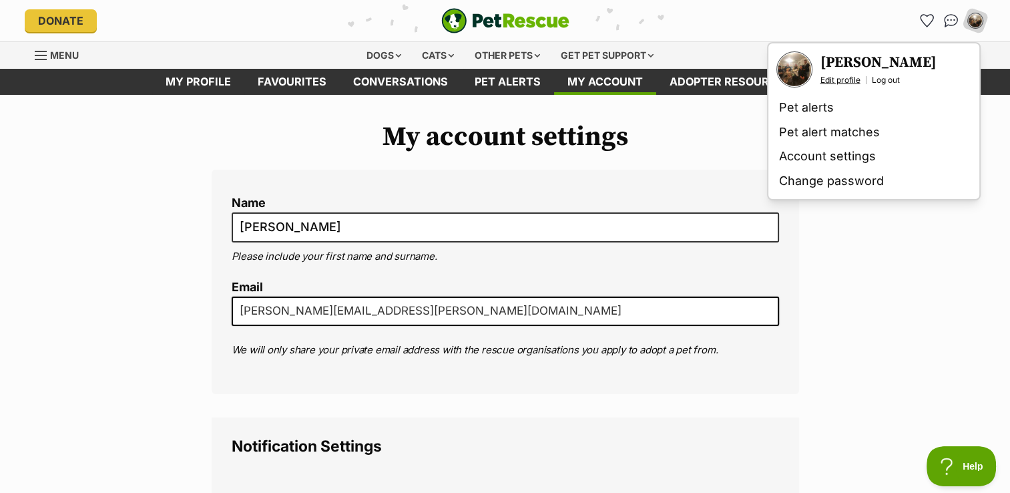
click at [847, 81] on link "Edit profile" at bounding box center [841, 80] width 40 height 11
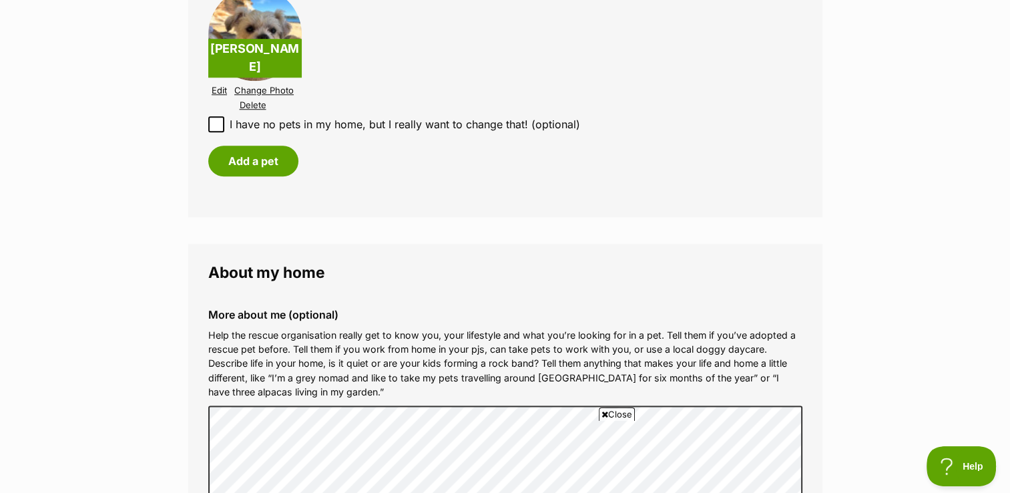
scroll to position [1536, 0]
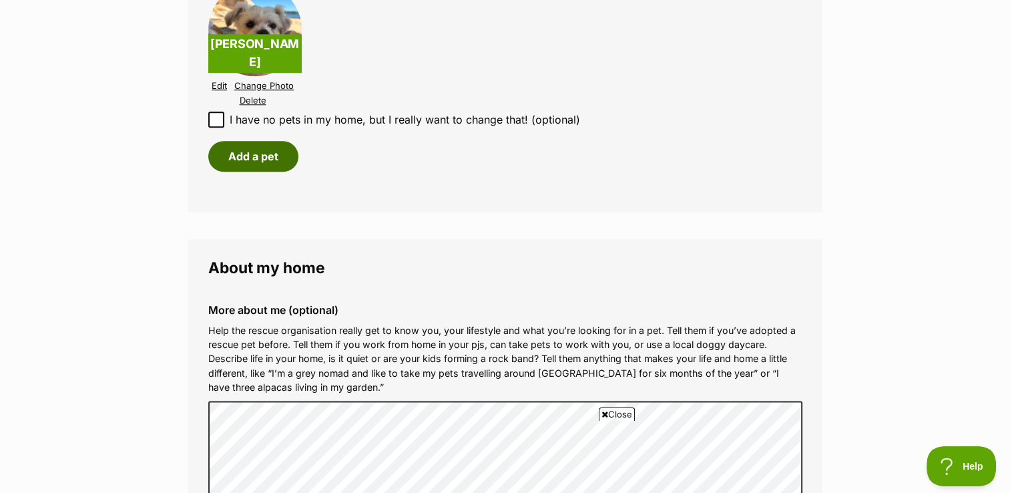
click at [248, 150] on button "Add a pet" at bounding box center [253, 156] width 90 height 31
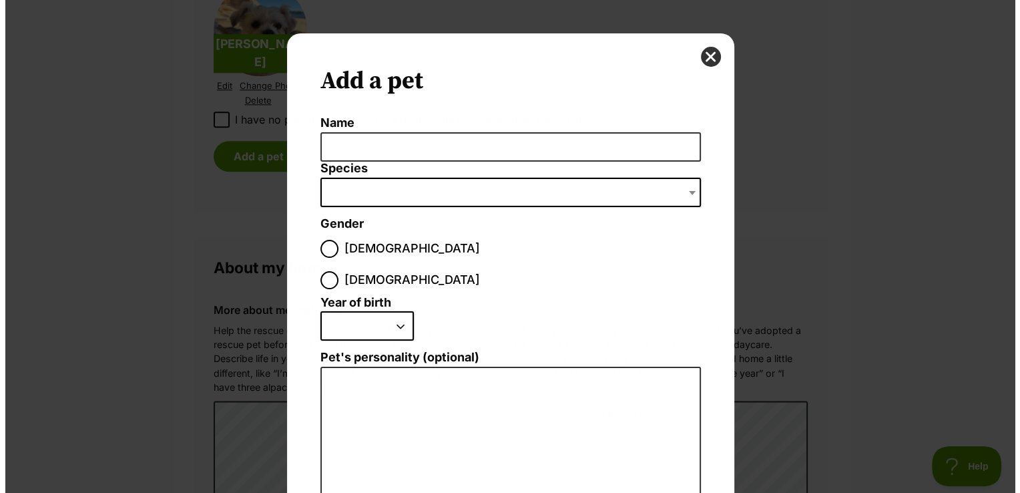
scroll to position [0, 0]
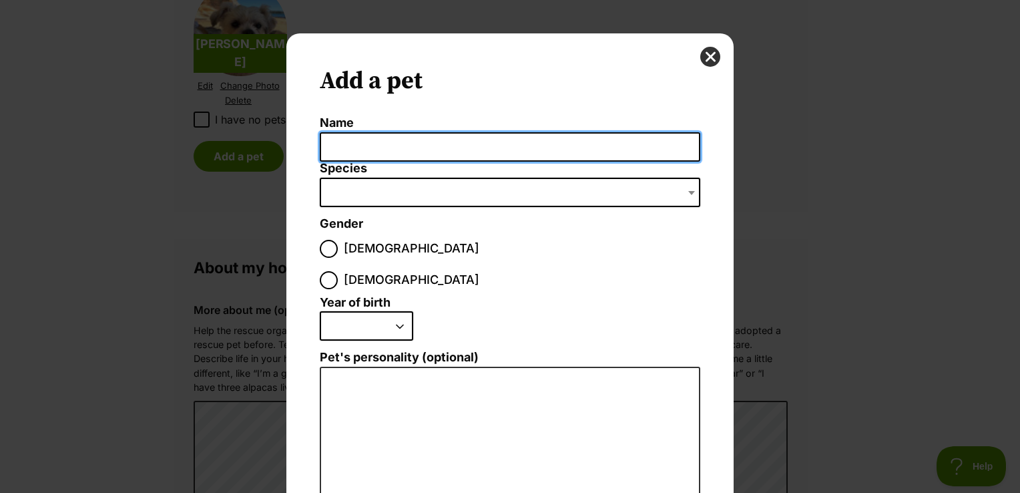
click at [395, 148] on input "Name" at bounding box center [510, 147] width 381 height 30
type input "[PERSON_NAME]"
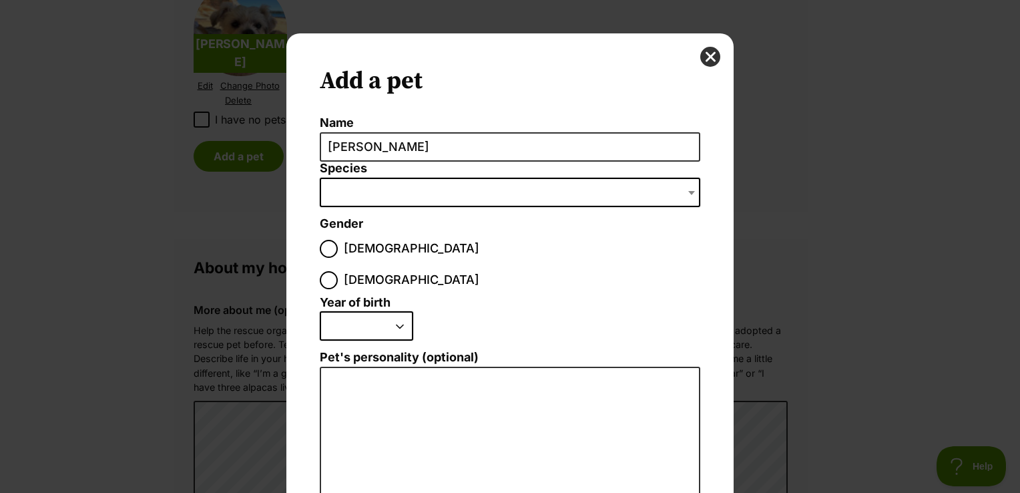
click at [394, 191] on span "Dialog Window - Close (Press escape to close)" at bounding box center [510, 192] width 381 height 29
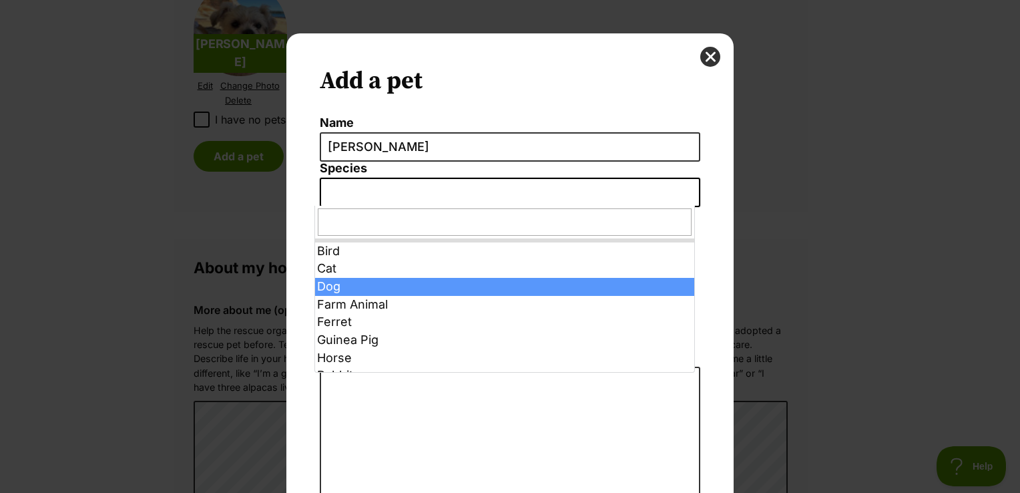
select select "1"
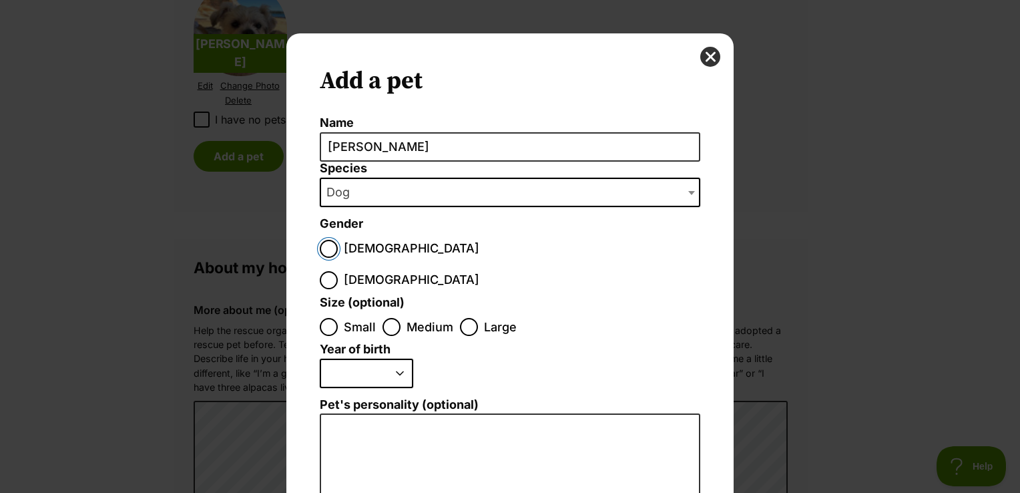
click at [320, 246] on input "[DEMOGRAPHIC_DATA]" at bounding box center [329, 249] width 18 height 18
radio input "true"
click at [463, 318] on input "Large" at bounding box center [469, 327] width 18 height 18
radio input "true"
click at [371, 359] on select "2025 2024 2023 2022 2021 2020 2019 2018 2017 2016 2015 2014 2013 2012 2011 2010…" at bounding box center [366, 373] width 93 height 29
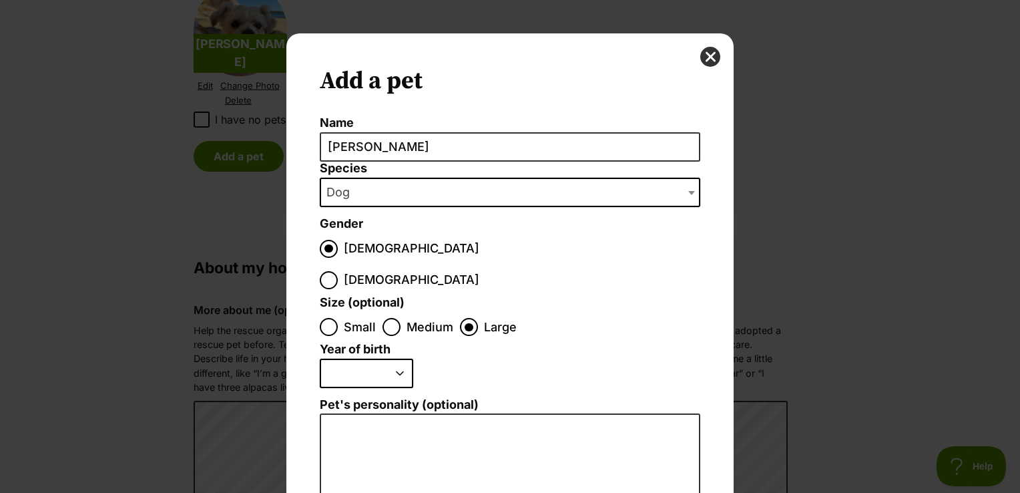
select select "2016"
click at [320, 359] on select "2025 2024 2023 2022 2021 2020 2019 2018 2017 2016 2015 2014 2013 2012 2011 2010…" at bounding box center [366, 373] width 93 height 29
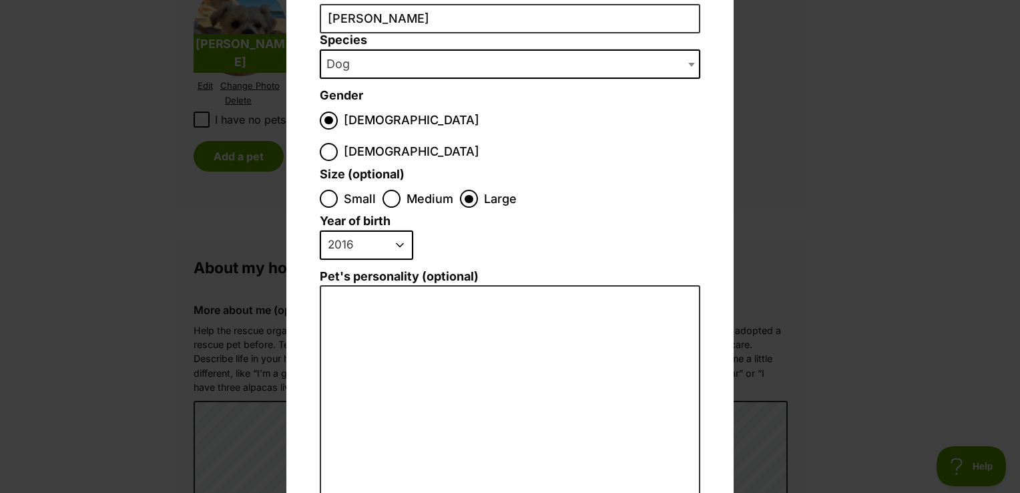
scroll to position [134, 0]
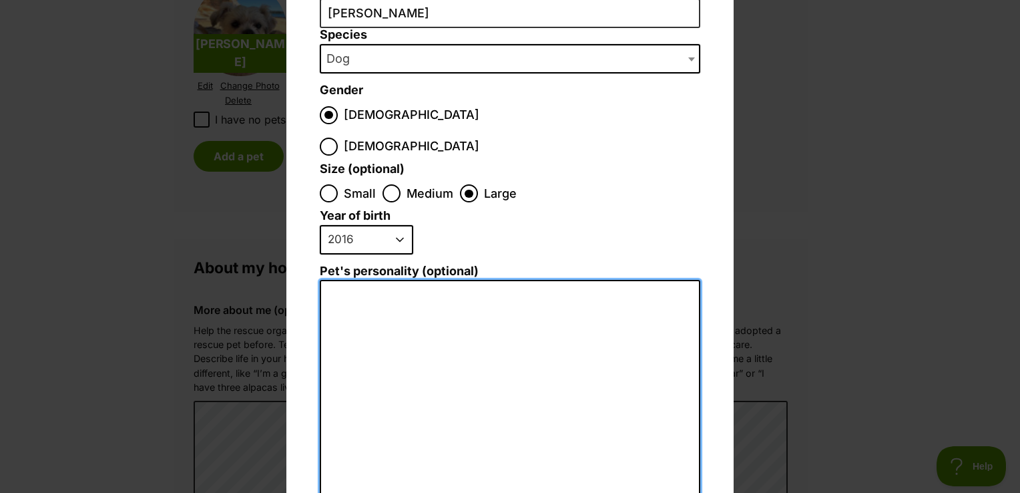
click at [452, 327] on textarea "Pet's personality (optional)" at bounding box center [510, 426] width 381 height 292
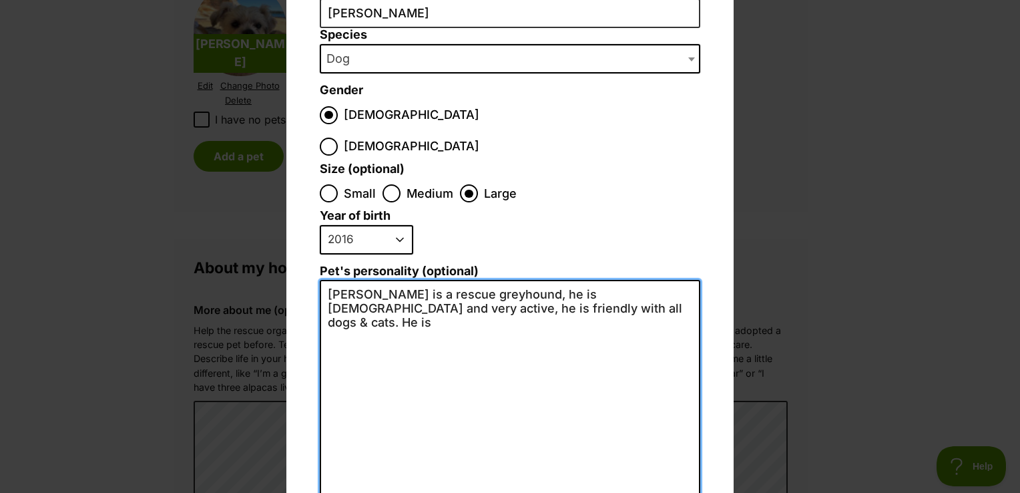
scroll to position [0, 0]
click at [459, 300] on textarea "Jake is a rescue greyhound, he is 9 years old and very active, he is friendly w…" at bounding box center [510, 426] width 381 height 292
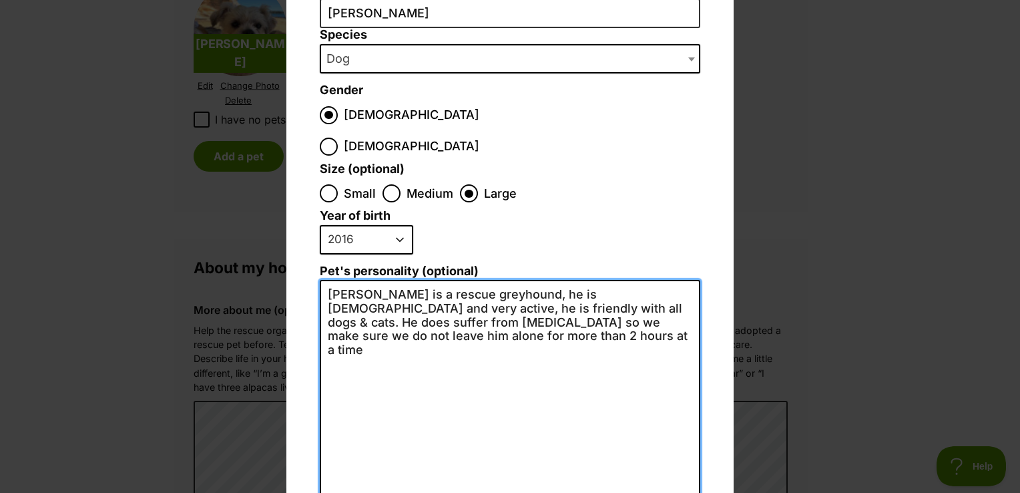
click at [630, 289] on textarea "Jake is a rescue greyhound, he is 9 years old and very active, he is friendly w…" at bounding box center [510, 426] width 381 height 292
click at [650, 287] on textarea "Jake is a rescue greyhound, he is 9 years old and very active, he is friendly w…" at bounding box center [510, 426] width 381 height 292
click at [650, 306] on textarea "Jake is a rescue greyhound, he is 9 years old and very active, he is friendly w…" at bounding box center [510, 426] width 381 height 292
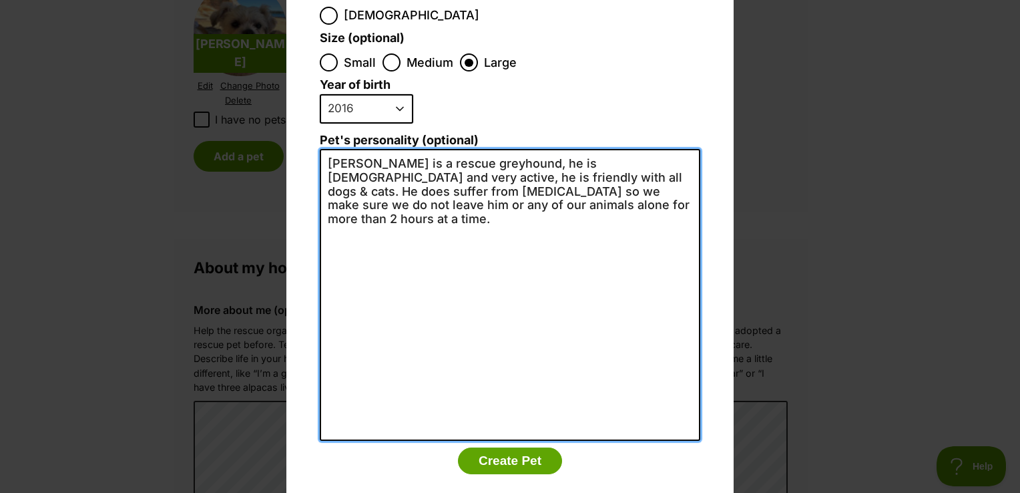
scroll to position [266, 0]
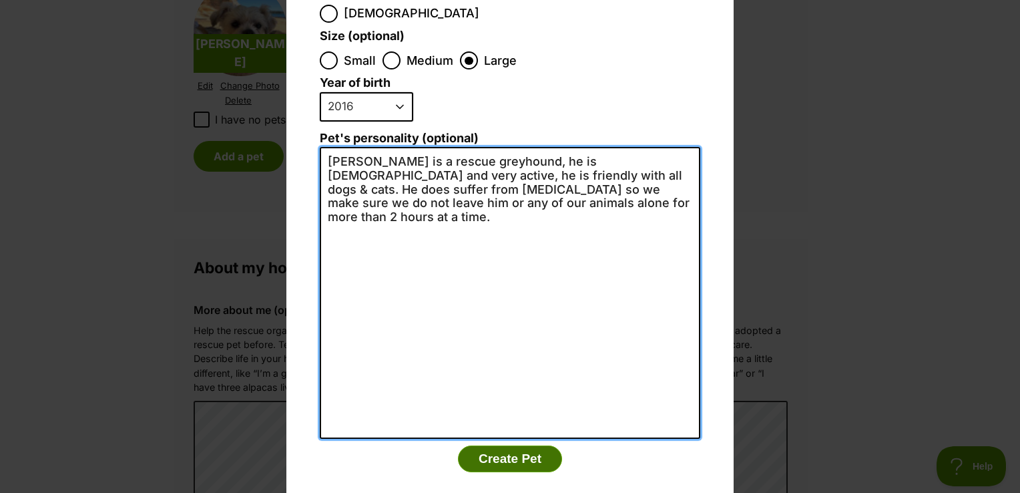
type textarea "Jake is a rescue greyhound, he is 9 years old and very active, he is friendly w…"
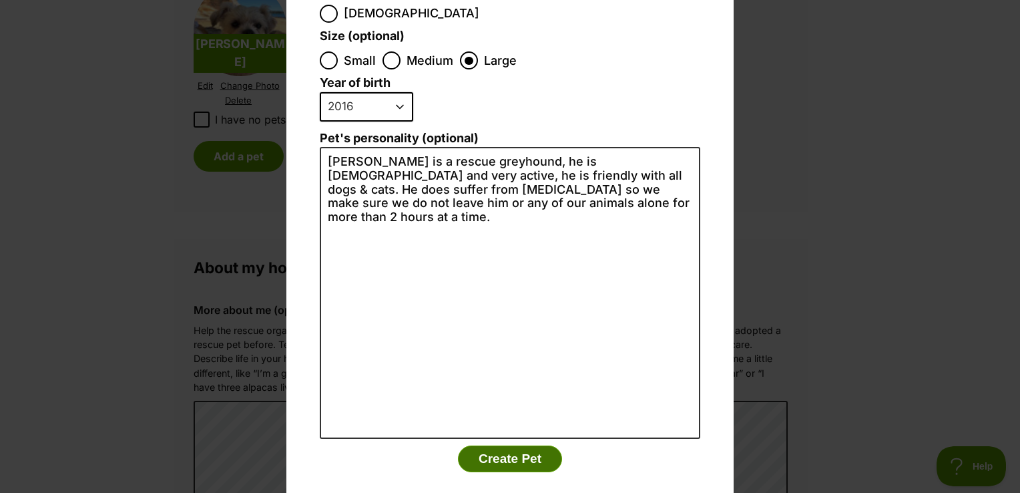
click at [507, 445] on button "Create Pet" at bounding box center [510, 458] width 104 height 27
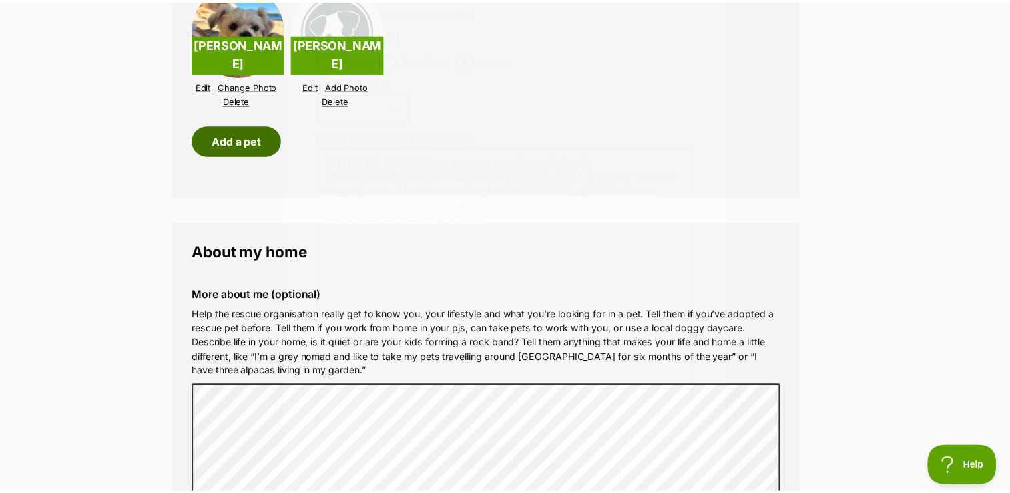
scroll to position [1536, 0]
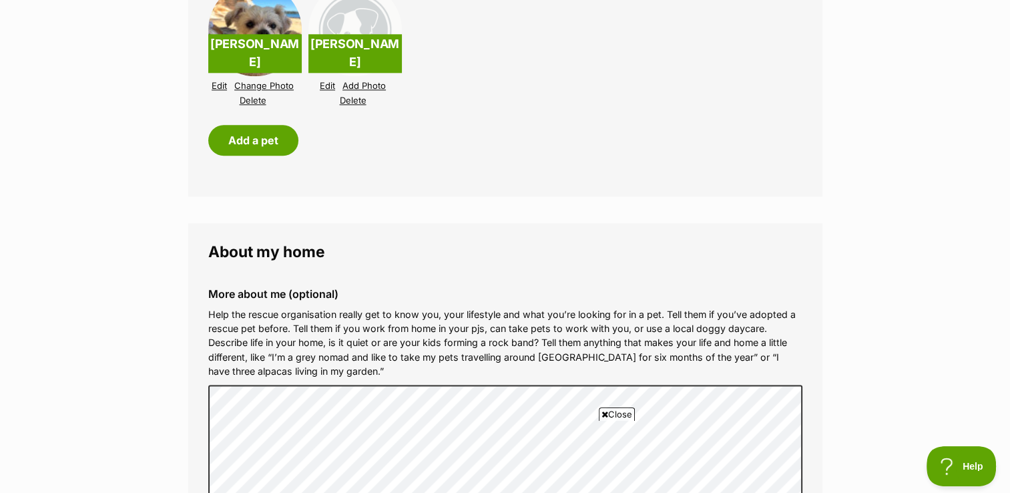
click at [355, 87] on link "Add Photo" at bounding box center [364, 86] width 43 height 10
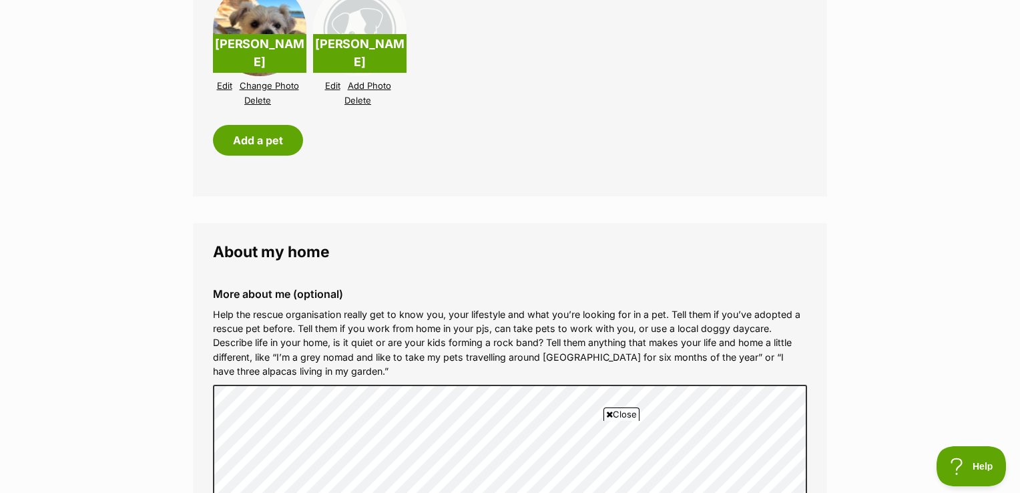
click at [712, 421] on div "Close" at bounding box center [510, 455] width 648 height 73
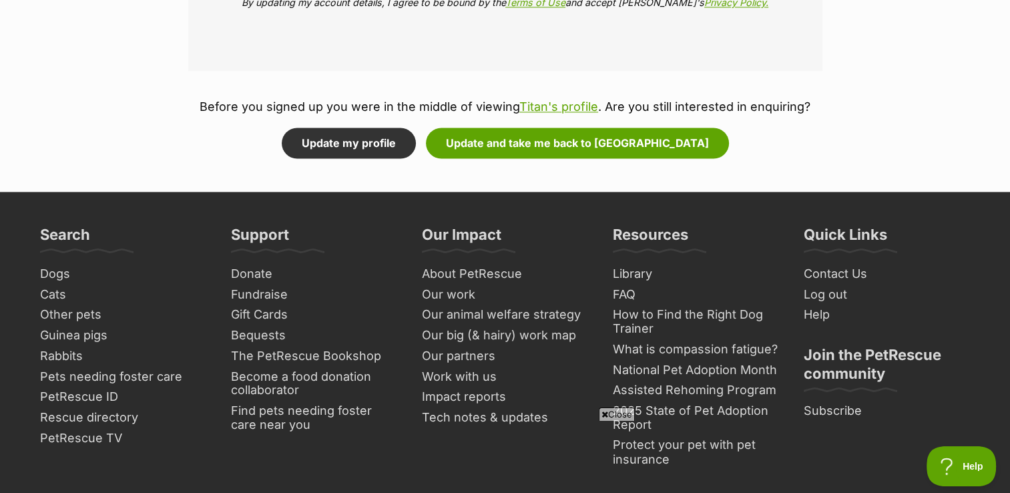
scroll to position [2070, 0]
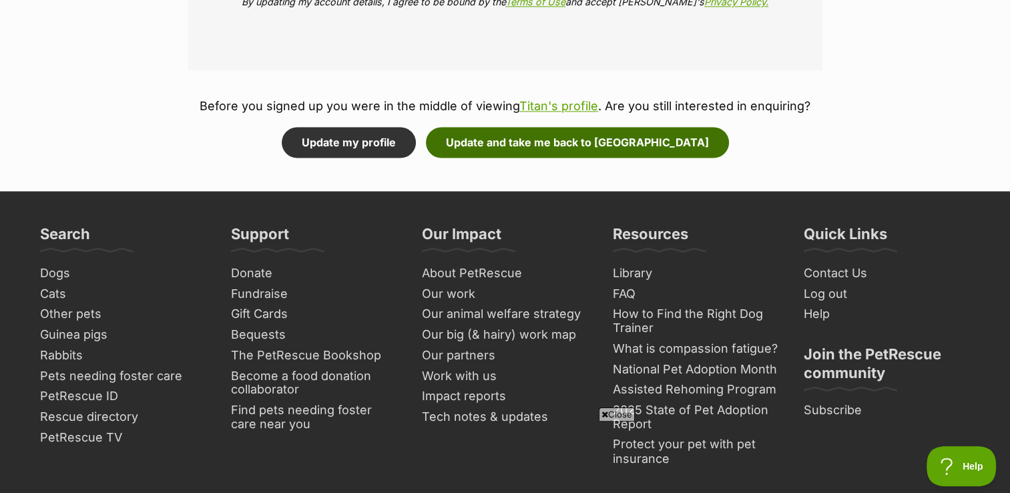
click at [578, 138] on button "Update and take me back to Titan" at bounding box center [577, 142] width 303 height 31
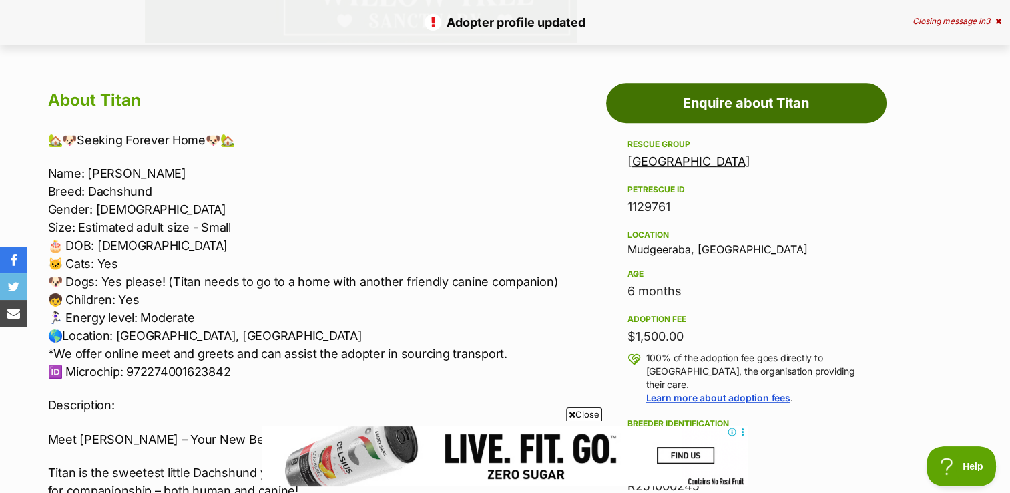
click at [742, 106] on link "Enquire about Titan" at bounding box center [746, 103] width 280 height 40
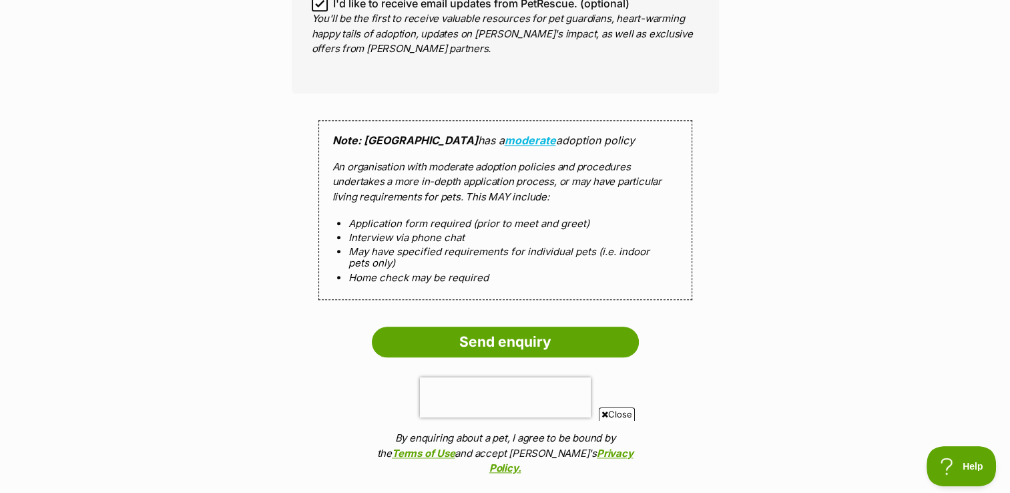
scroll to position [1469, 0]
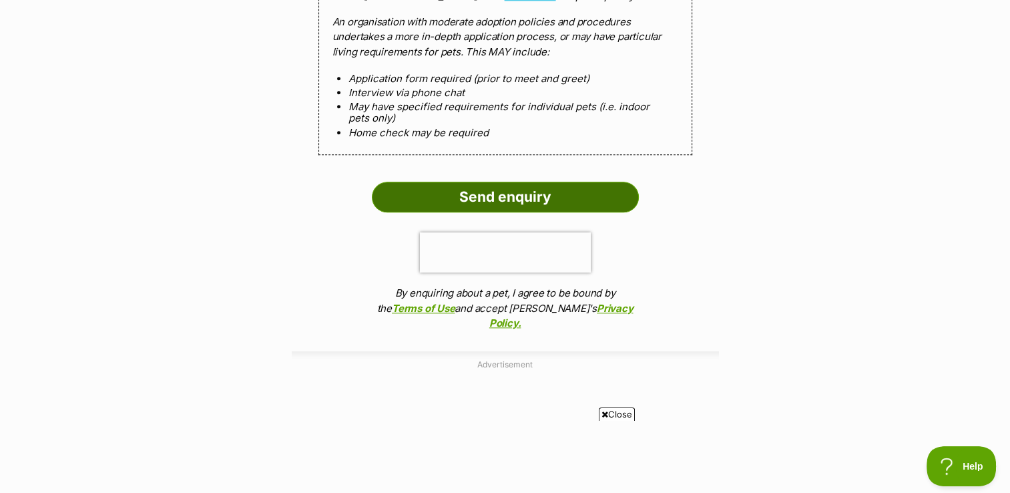
click at [479, 202] on input "Send enquiry" at bounding box center [505, 197] width 267 height 31
